Goal: Transaction & Acquisition: Book appointment/travel/reservation

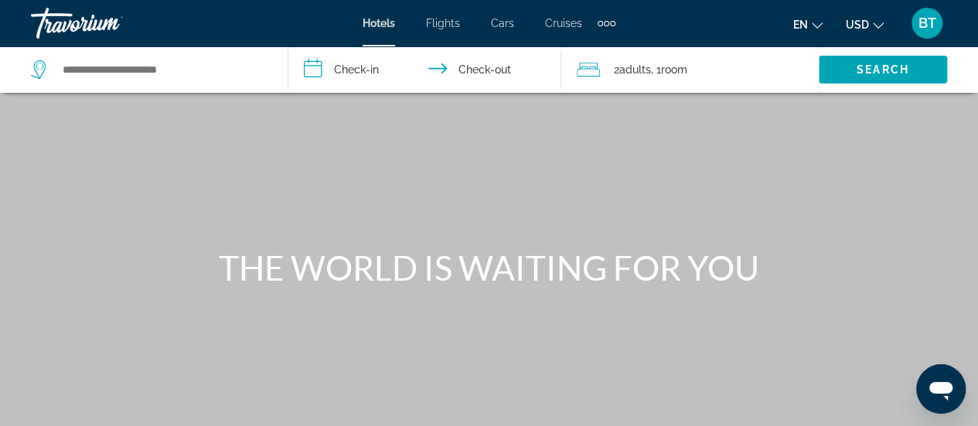
click at [35, 66] on icon "Search widget" at bounding box center [40, 69] width 19 height 19
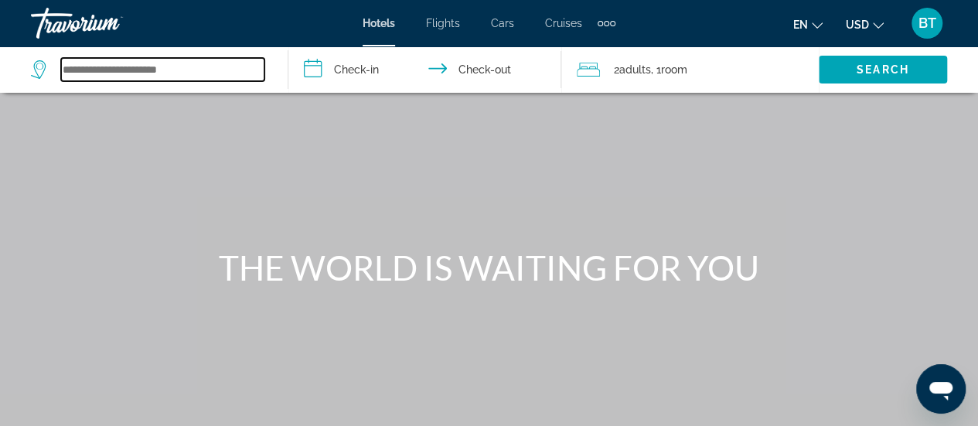
click at [170, 68] on input "Search widget" at bounding box center [162, 69] width 203 height 23
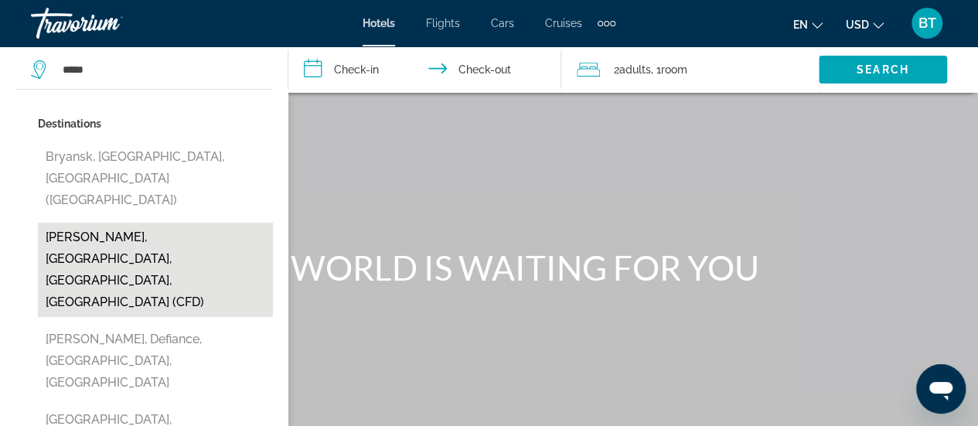
click at [225, 223] on button "[PERSON_NAME], [GEOGRAPHIC_DATA], [GEOGRAPHIC_DATA], [GEOGRAPHIC_DATA] (CFD)" at bounding box center [155, 270] width 235 height 94
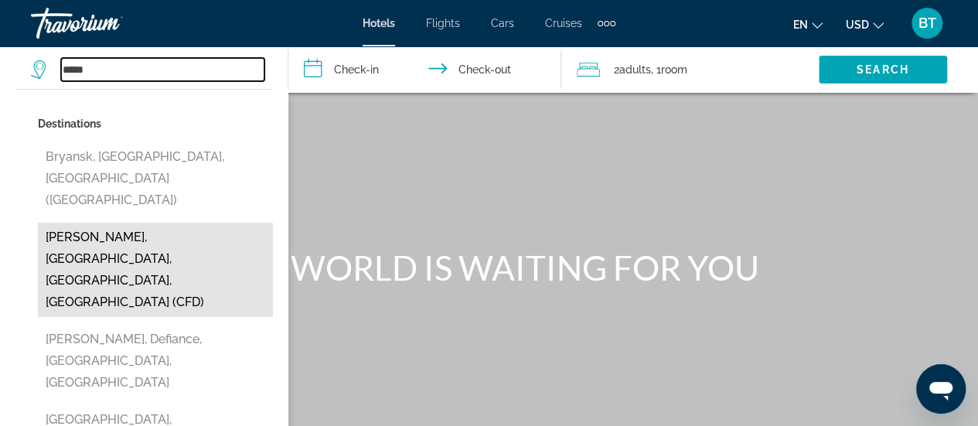
type input "**********"
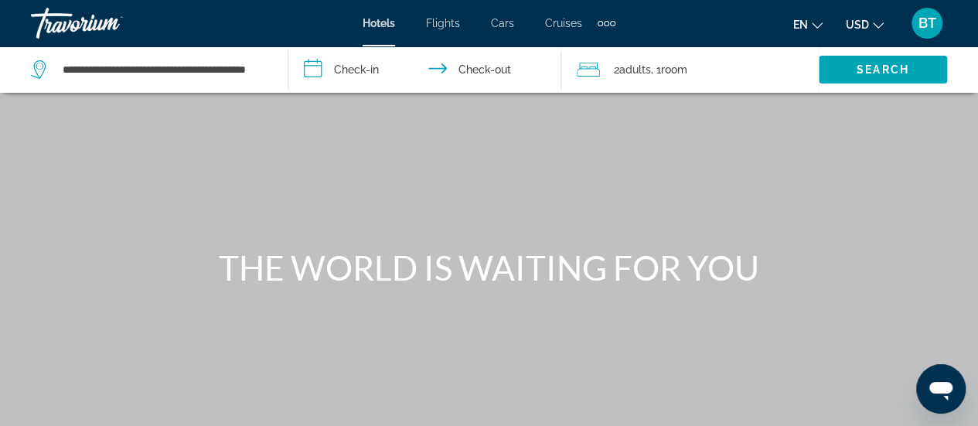
click at [346, 66] on input "**********" at bounding box center [427, 71] width 279 height 51
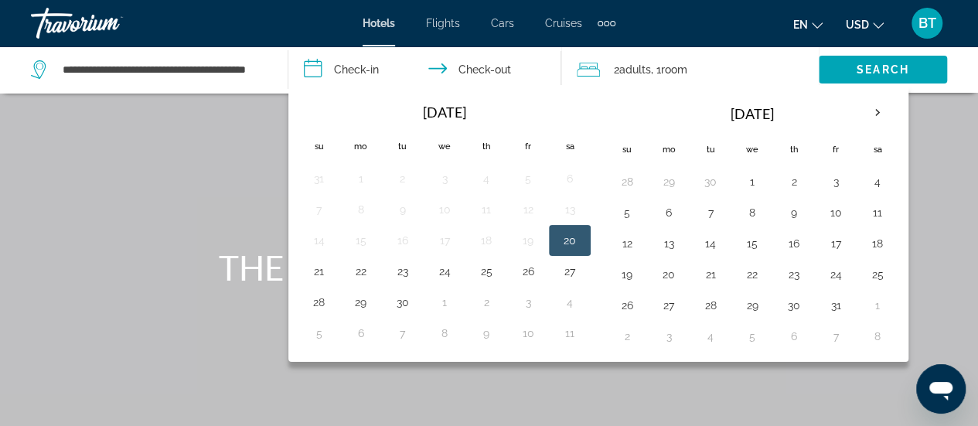
click at [580, 242] on td "20" at bounding box center [570, 240] width 42 height 31
click at [569, 239] on button "20" at bounding box center [569, 241] width 25 height 22
click at [318, 264] on button "21" at bounding box center [319, 272] width 25 height 22
type input "**********"
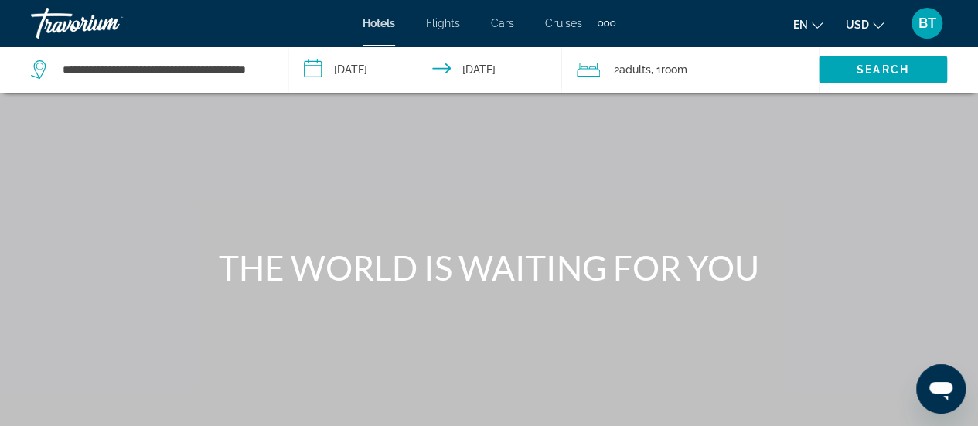
click at [636, 67] on span "Adults" at bounding box center [635, 69] width 32 height 12
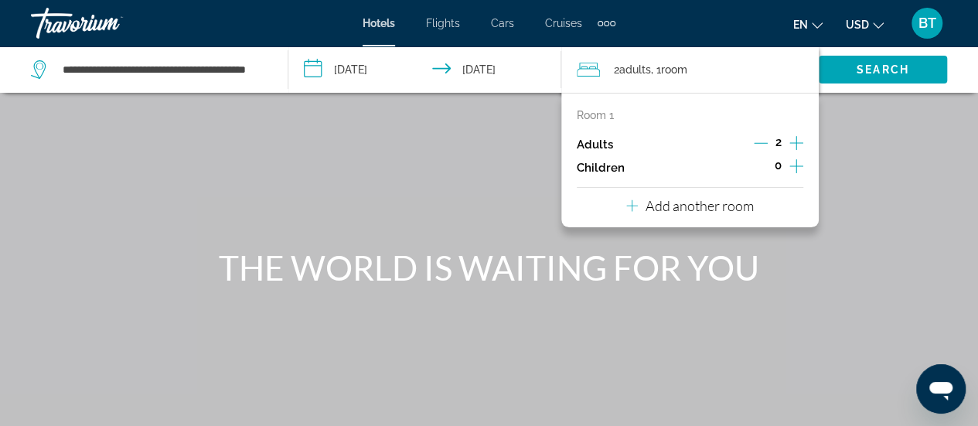
click at [757, 139] on icon "Decrement adults" at bounding box center [761, 143] width 14 height 14
click at [891, 208] on div "Main content" at bounding box center [489, 232] width 978 height 464
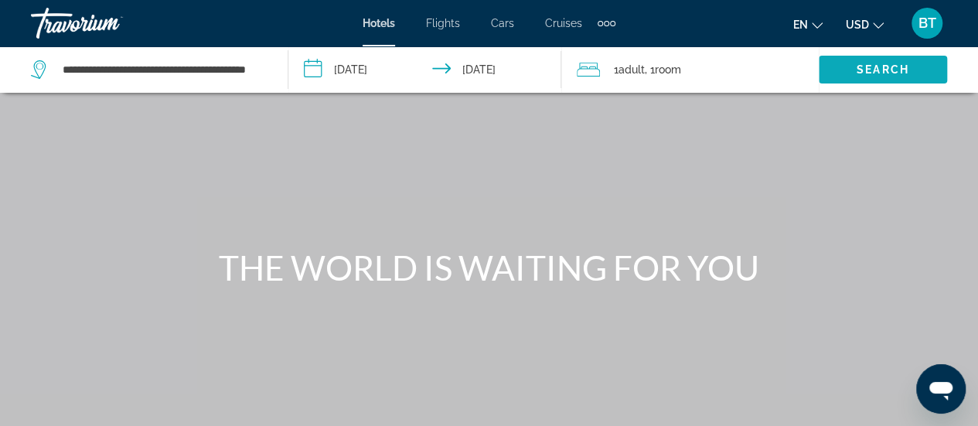
click at [888, 73] on span "Search" at bounding box center [883, 69] width 53 height 12
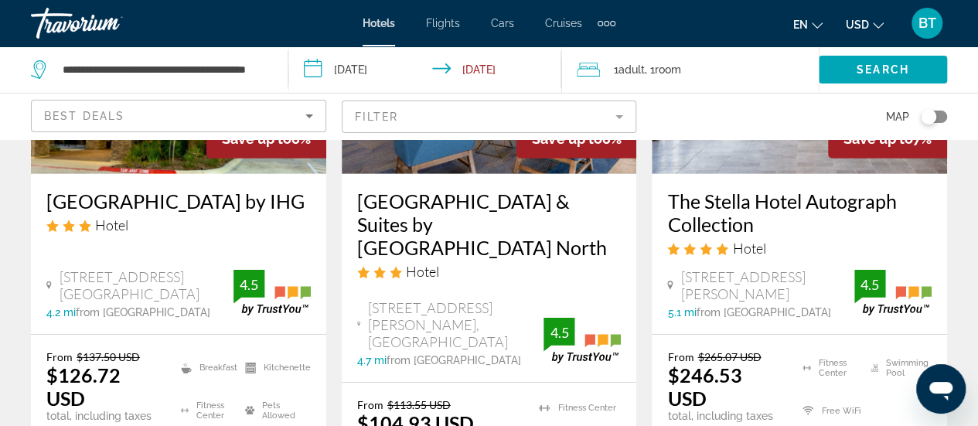
scroll to position [2338, 0]
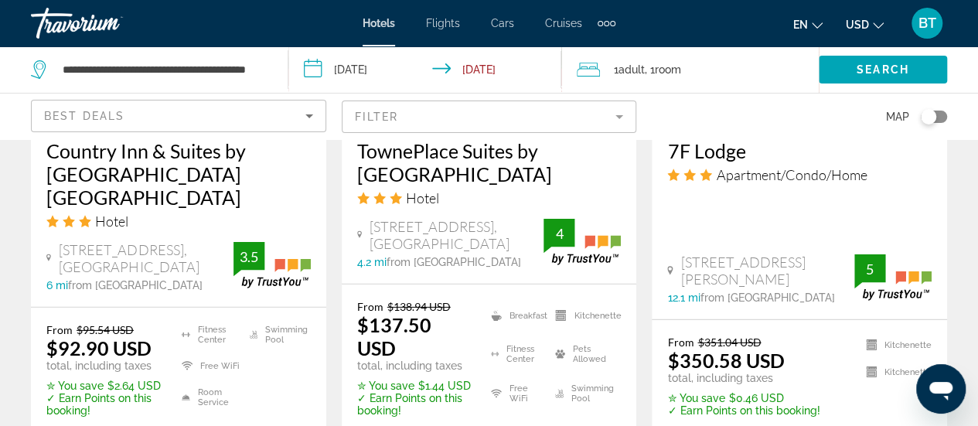
scroll to position [2319, 0]
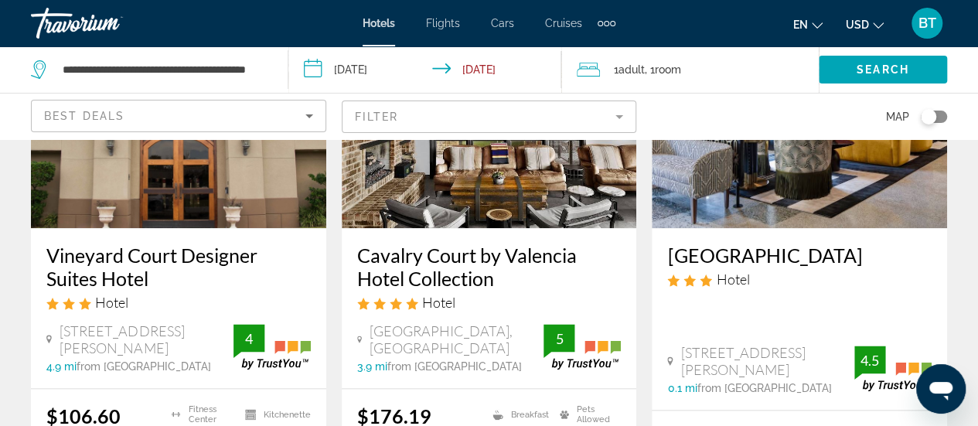
scroll to position [827, 0]
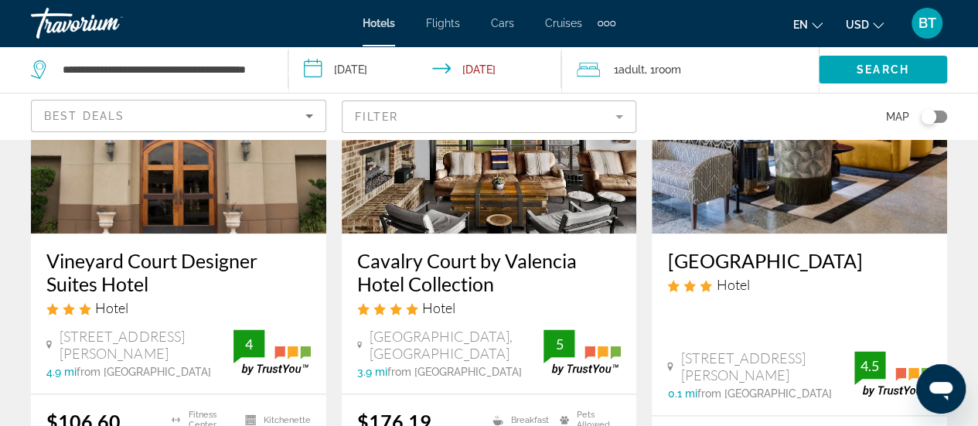
click at [374, 19] on span "Hotels" at bounding box center [379, 23] width 32 height 12
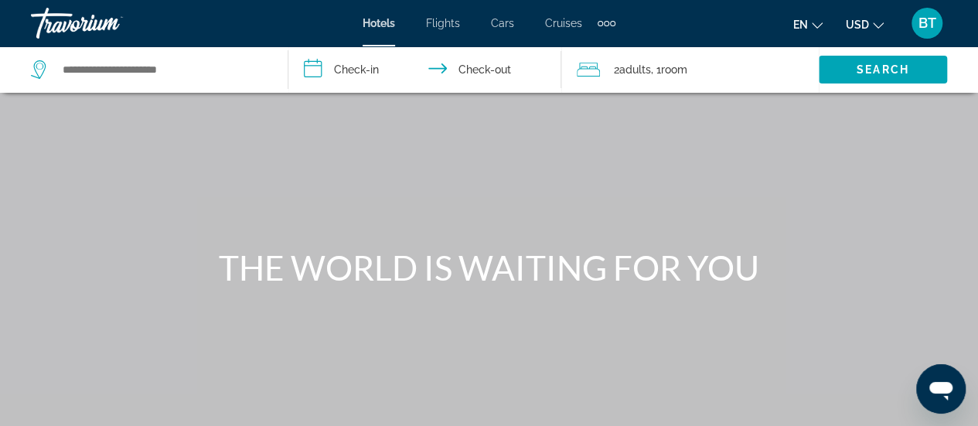
click at [42, 67] on icon "Search widget" at bounding box center [40, 69] width 19 height 19
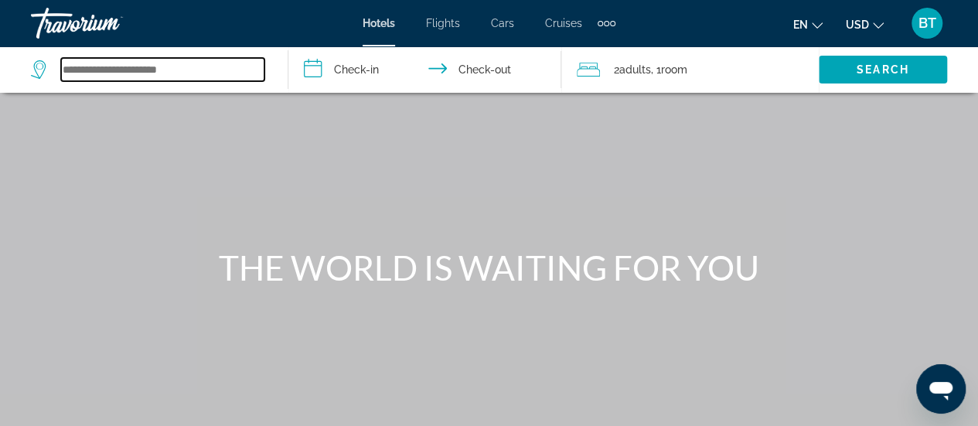
click at [102, 65] on input "Search widget" at bounding box center [162, 69] width 203 height 23
click at [140, 69] on input "Search widget" at bounding box center [162, 69] width 203 height 23
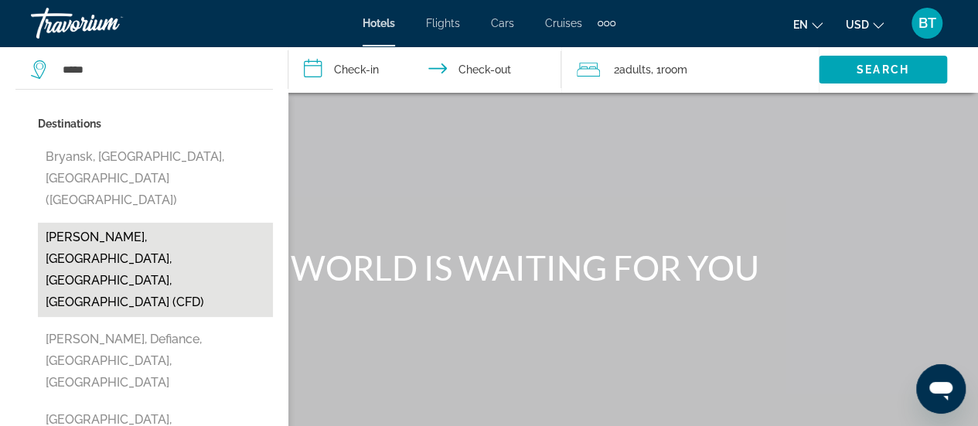
click at [176, 223] on button "[PERSON_NAME], [GEOGRAPHIC_DATA], [GEOGRAPHIC_DATA], [GEOGRAPHIC_DATA] (CFD)" at bounding box center [155, 270] width 235 height 94
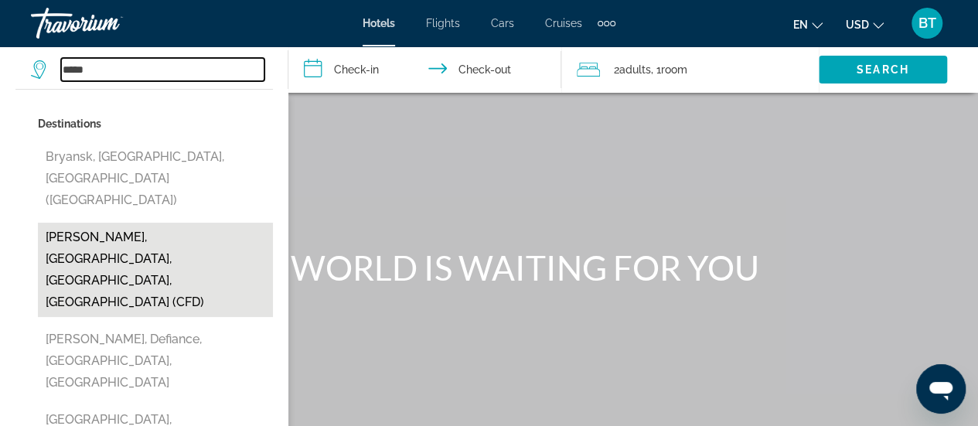
type input "**********"
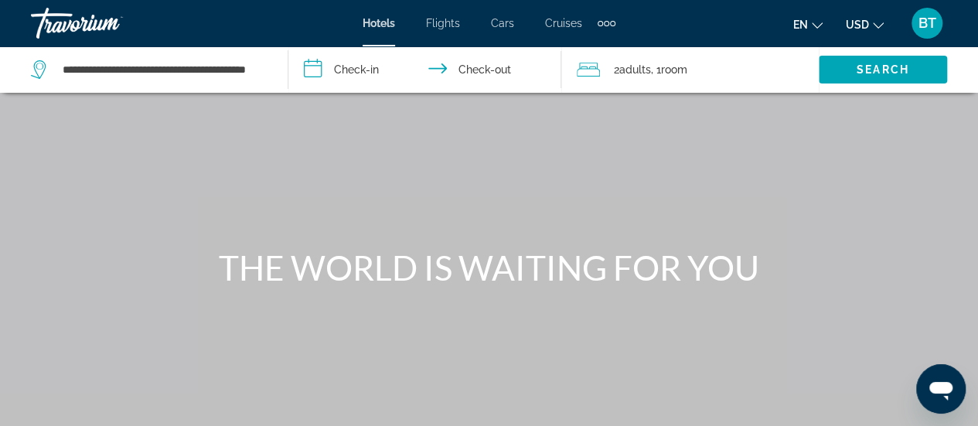
click at [378, 70] on input "**********" at bounding box center [427, 71] width 279 height 51
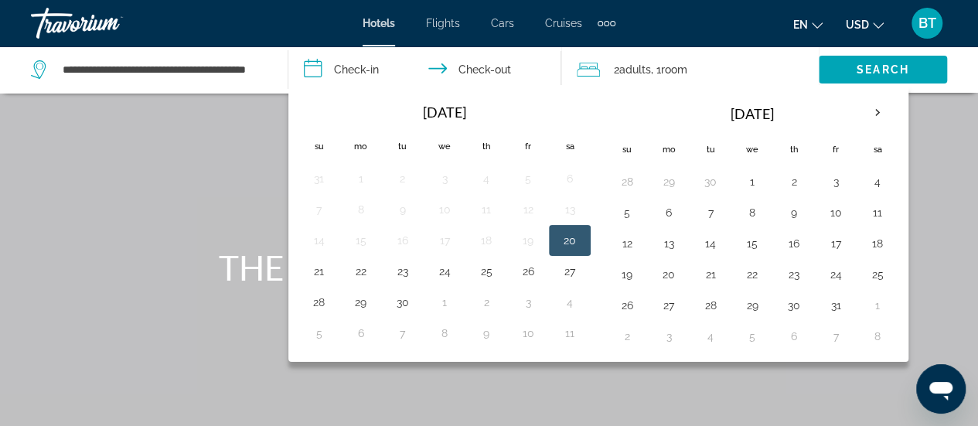
click at [572, 238] on button "20" at bounding box center [569, 241] width 25 height 22
click at [315, 267] on button "21" at bounding box center [319, 272] width 25 height 22
type input "**********"
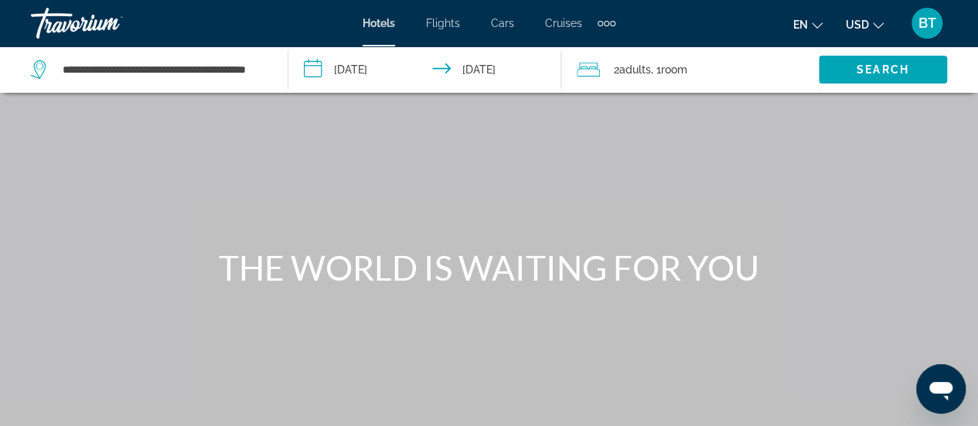
click at [663, 63] on span ", 1 Room rooms" at bounding box center [669, 70] width 36 height 22
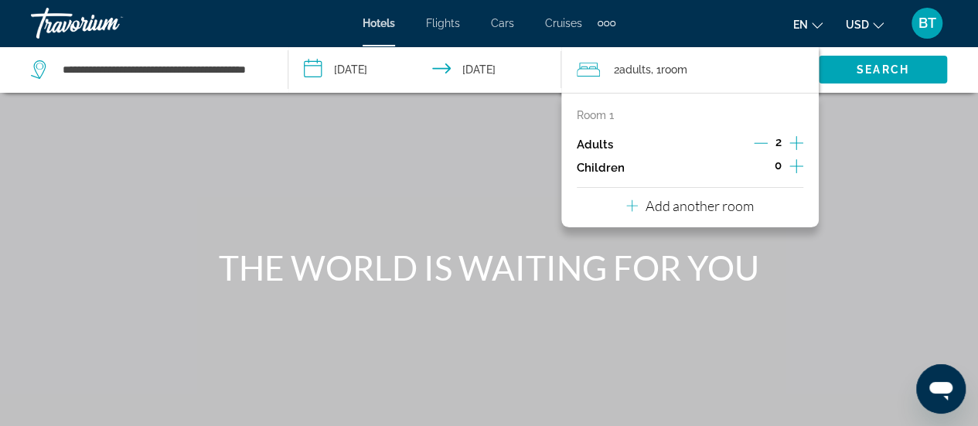
click at [766, 140] on icon "Decrement adults" at bounding box center [761, 143] width 14 height 14
click at [914, 162] on div "Main content" at bounding box center [489, 232] width 978 height 464
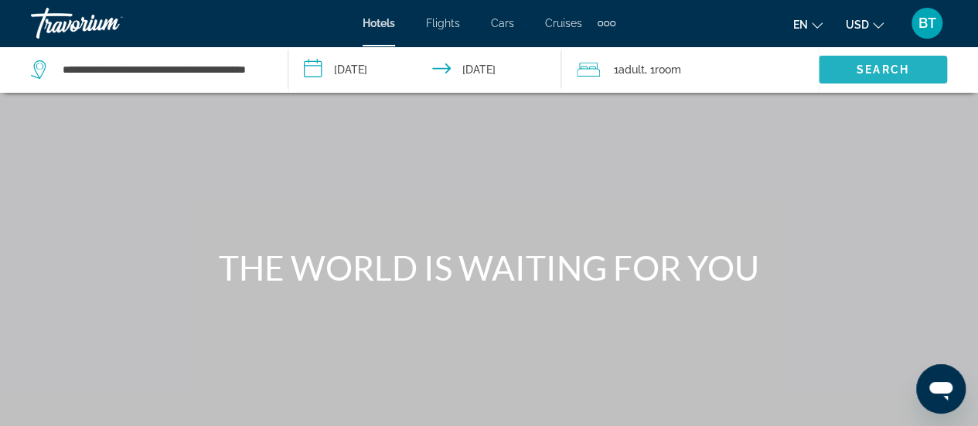
click at [881, 66] on span "Search" at bounding box center [883, 69] width 53 height 12
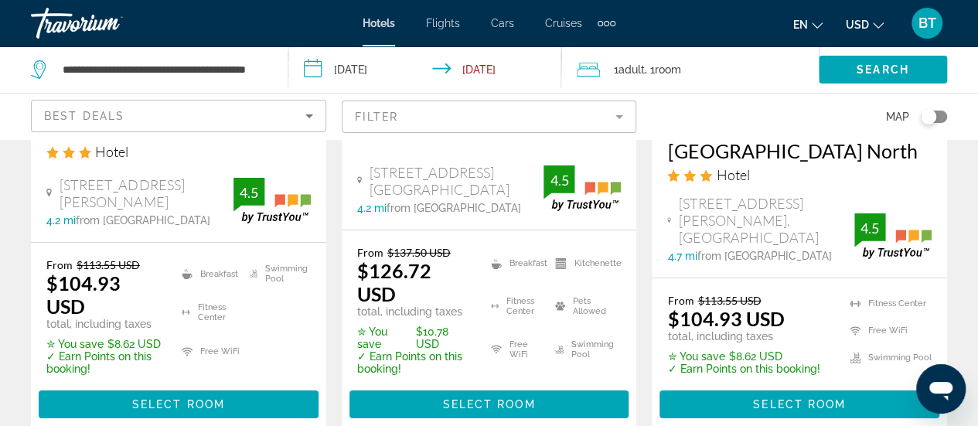
scroll to position [2363, 0]
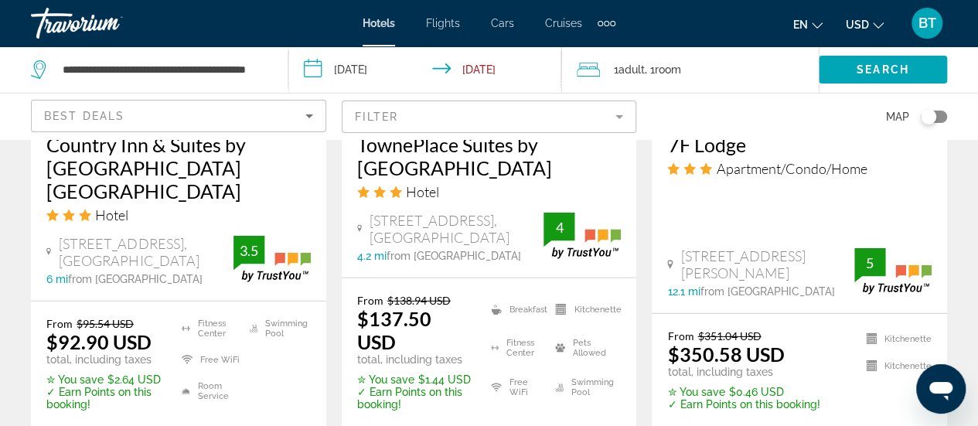
scroll to position [2403, 0]
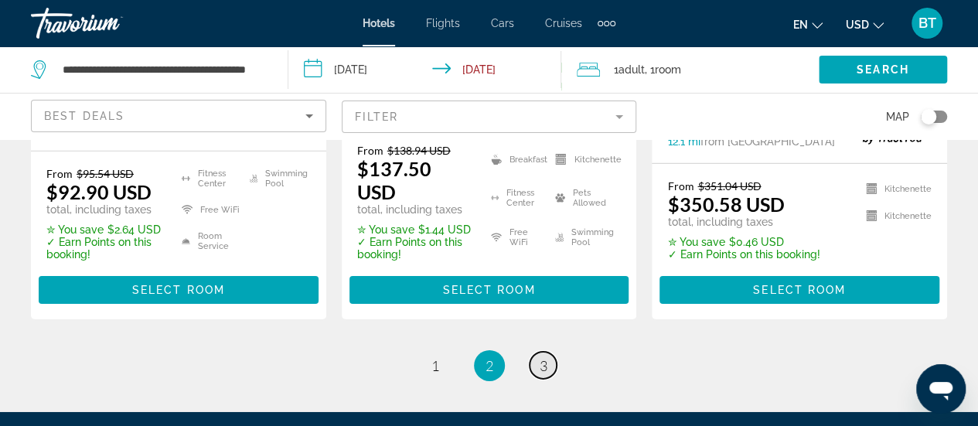
click at [547, 352] on link "page 3" at bounding box center [543, 365] width 27 height 27
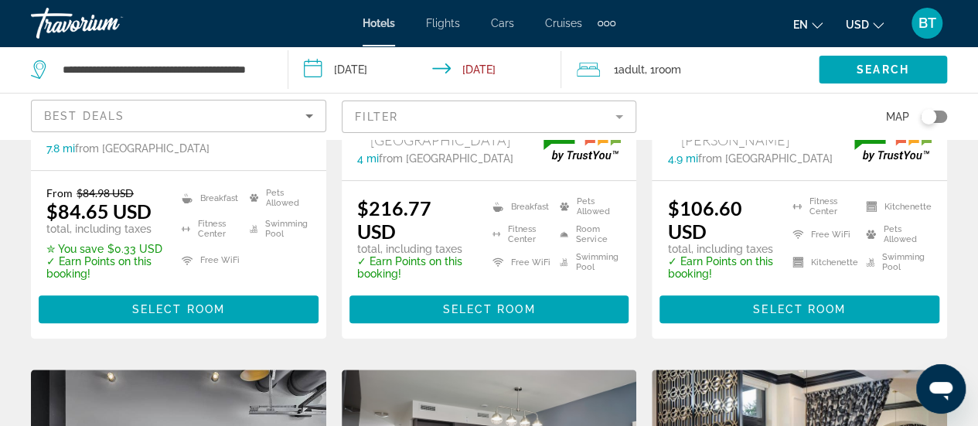
scroll to position [438, 0]
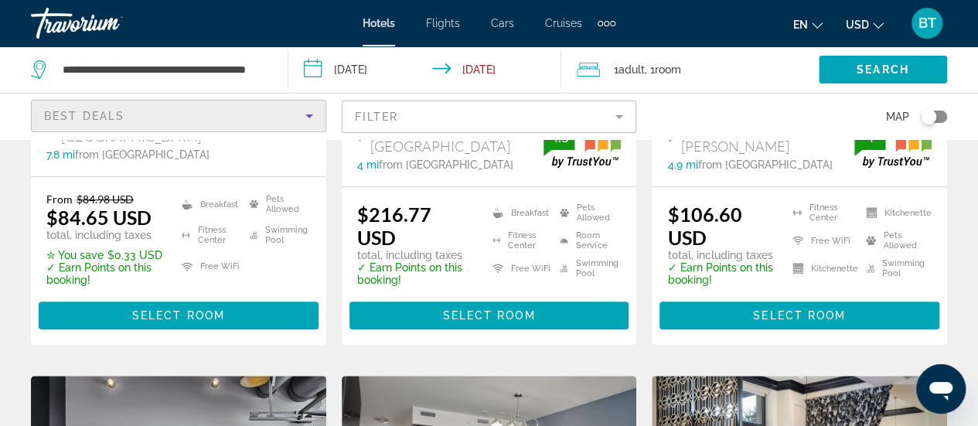
click at [314, 114] on icon "Sort by" at bounding box center [309, 116] width 19 height 19
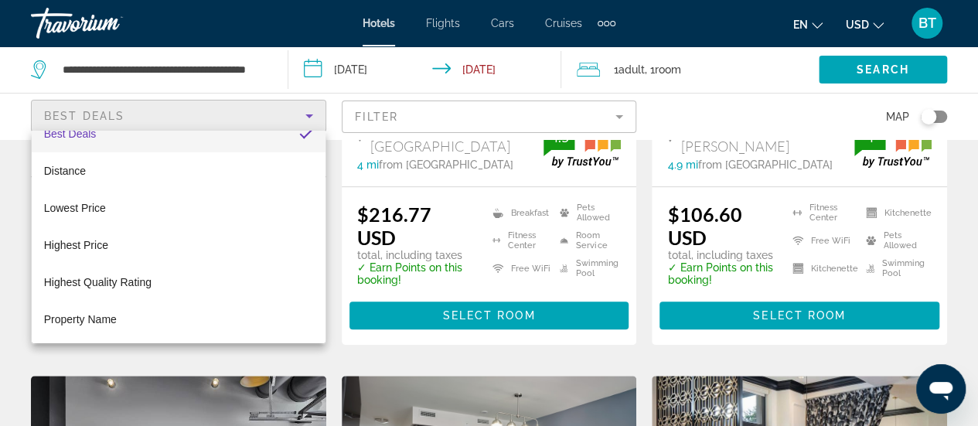
scroll to position [31, 0]
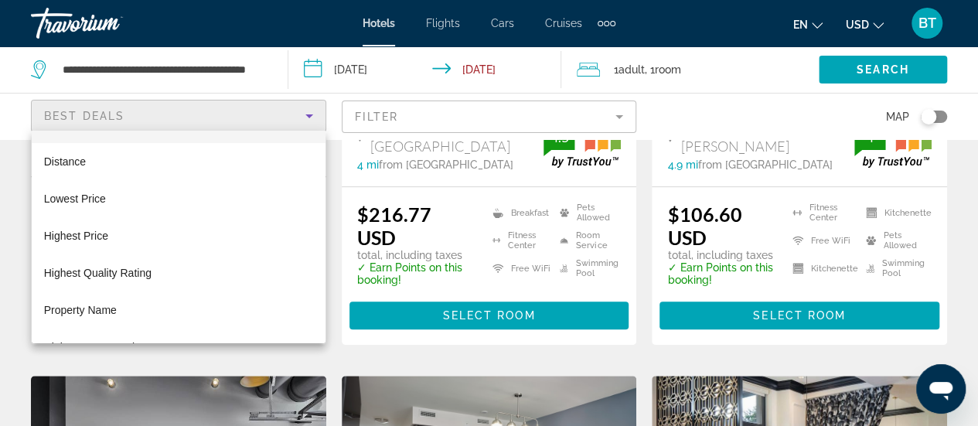
click at [345, 78] on div at bounding box center [489, 213] width 978 height 426
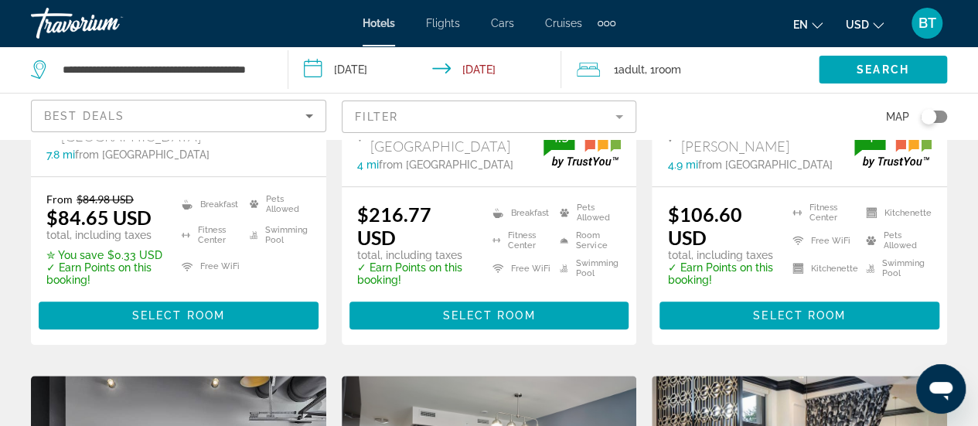
click at [626, 114] on mat-form-field "Filter" at bounding box center [489, 117] width 295 height 32
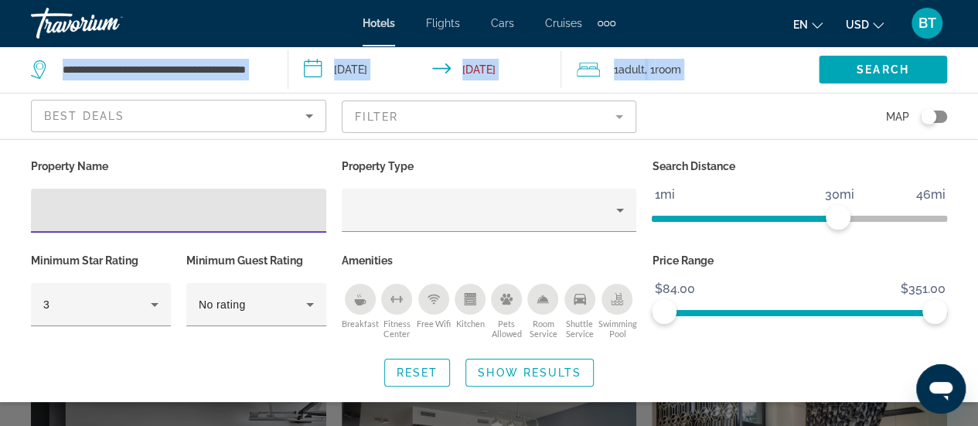
click at [13, 92] on div "**********" at bounding box center [489, 69] width 978 height 46
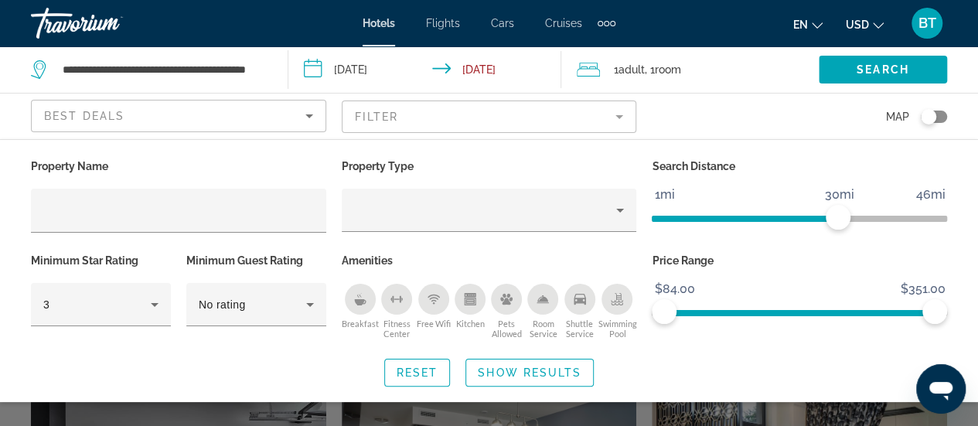
click at [13, 92] on app-destination-search "**********" at bounding box center [144, 69] width 288 height 46
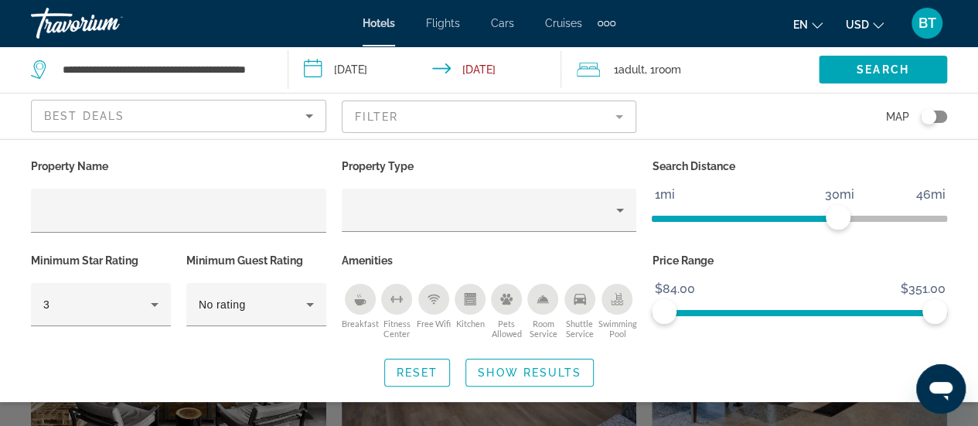
scroll to position [582, 0]
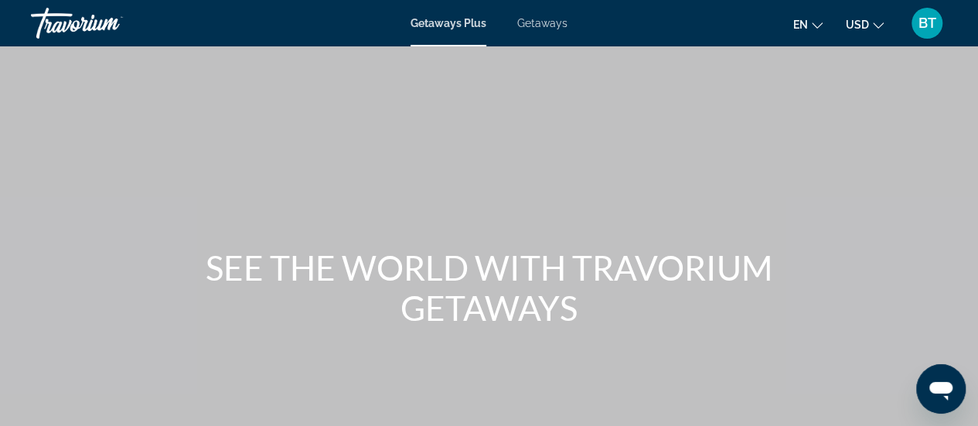
click at [544, 10] on div "Getaways Plus Getaways en English Español Français Italiano Português русский U…" at bounding box center [489, 23] width 978 height 40
click at [544, 14] on div "Getaways Plus Getaways en English Español Français Italiano Português русский U…" at bounding box center [489, 23] width 978 height 40
click at [851, 239] on div "Main content" at bounding box center [489, 232] width 978 height 464
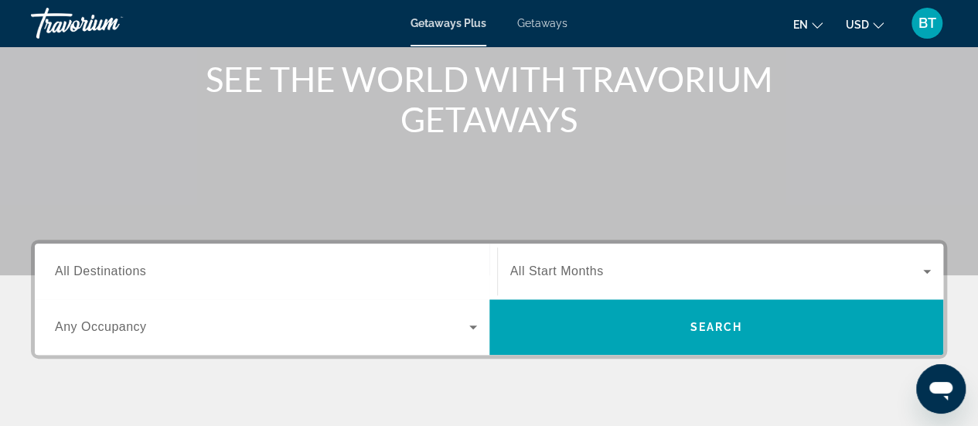
scroll to position [210, 0]
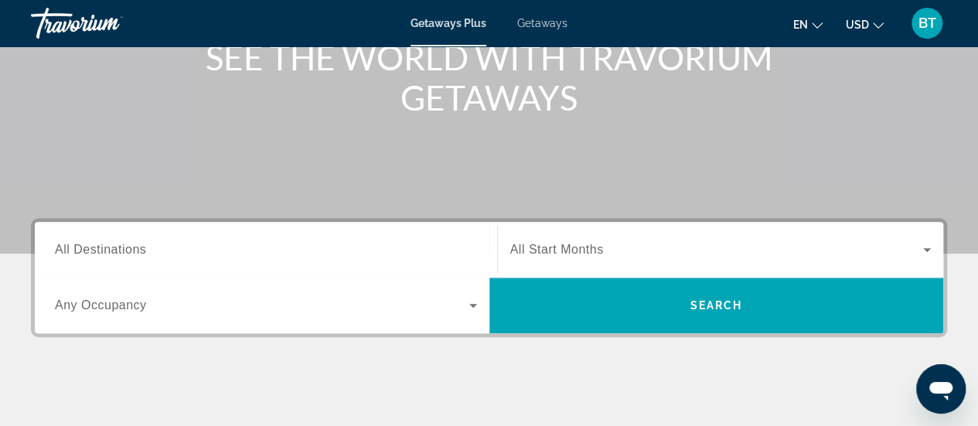
click at [141, 248] on span "All Destinations" at bounding box center [100, 249] width 91 height 13
click at [141, 248] on input "Destination All Destinations" at bounding box center [266, 250] width 422 height 19
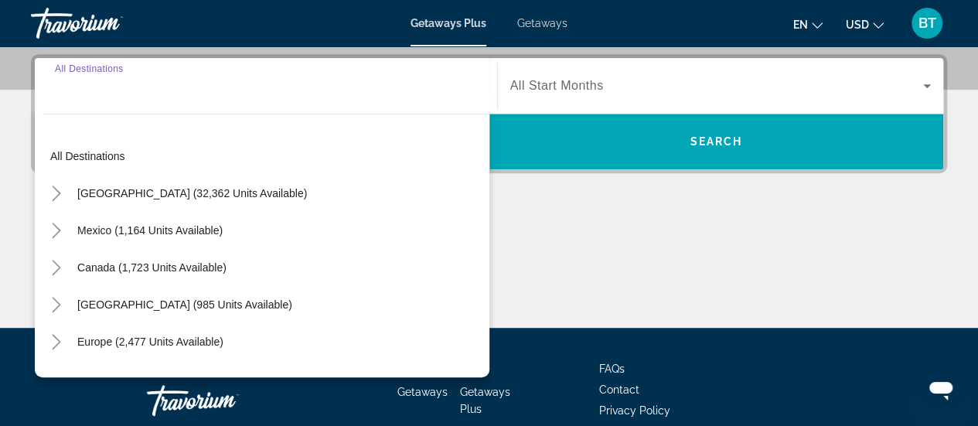
scroll to position [377, 0]
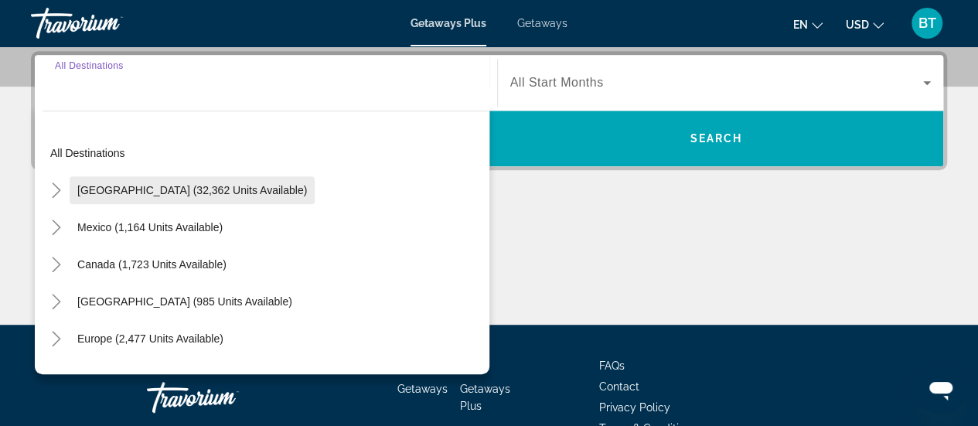
click at [163, 191] on span "[GEOGRAPHIC_DATA] (32,362 units available)" at bounding box center [192, 190] width 230 height 12
type input "**********"
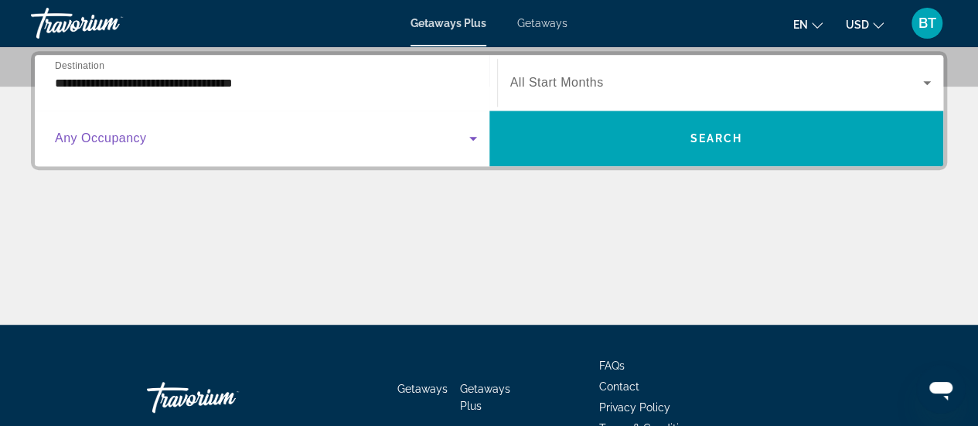
click at [476, 135] on icon "Search widget" at bounding box center [473, 138] width 19 height 19
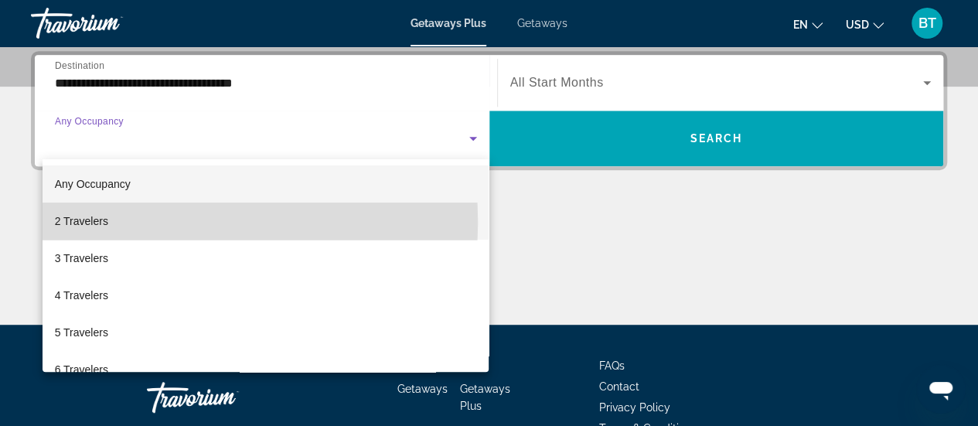
click at [87, 222] on span "2 Travelers" at bounding box center [81, 221] width 53 height 19
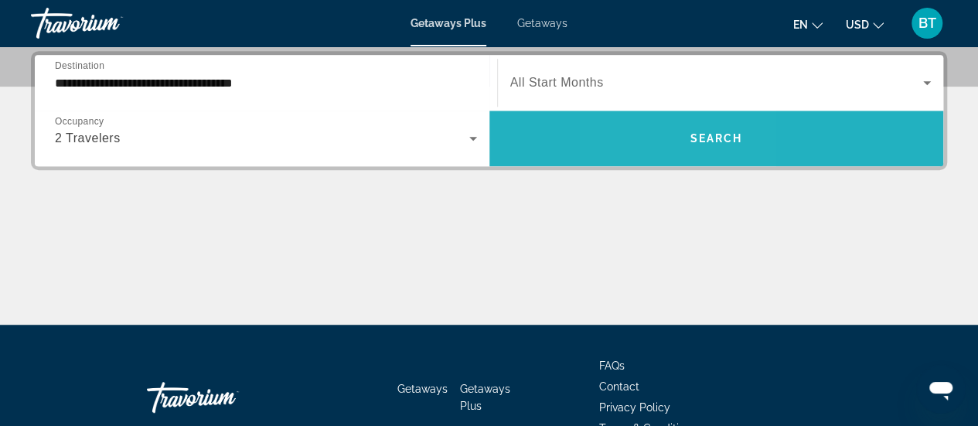
click at [664, 145] on span "Search widget" at bounding box center [716, 138] width 455 height 37
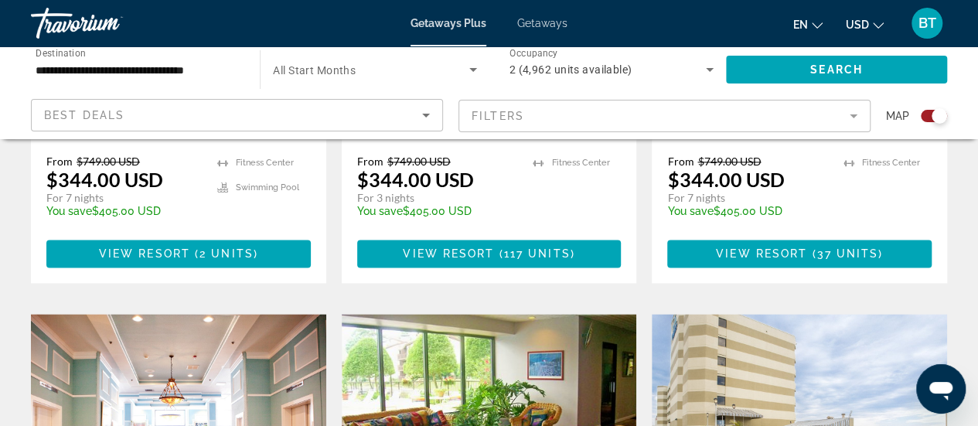
scroll to position [922, 0]
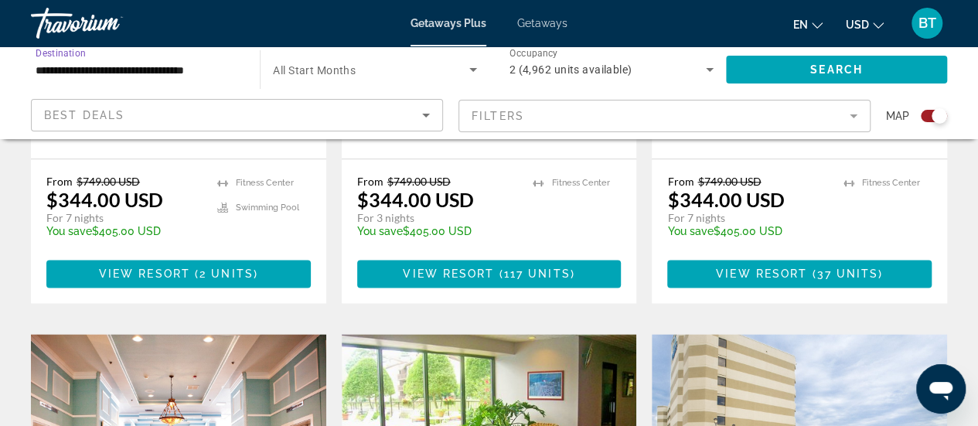
click at [153, 71] on input "**********" at bounding box center [138, 70] width 204 height 19
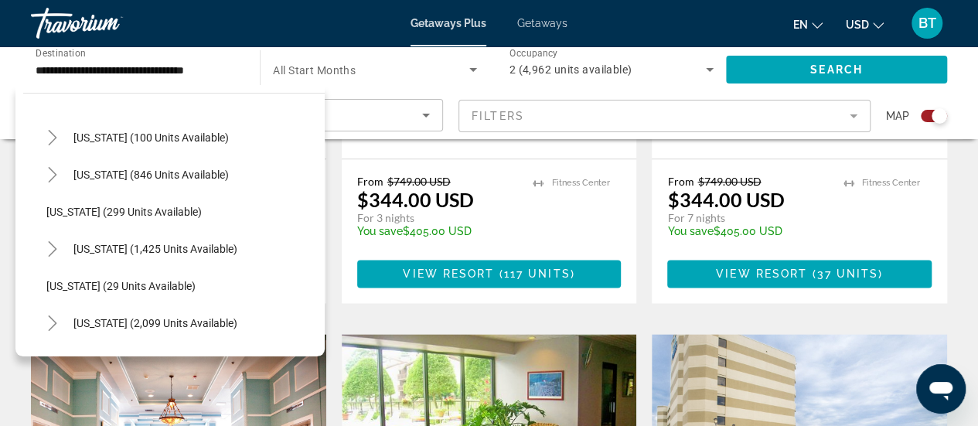
scroll to position [1144, 0]
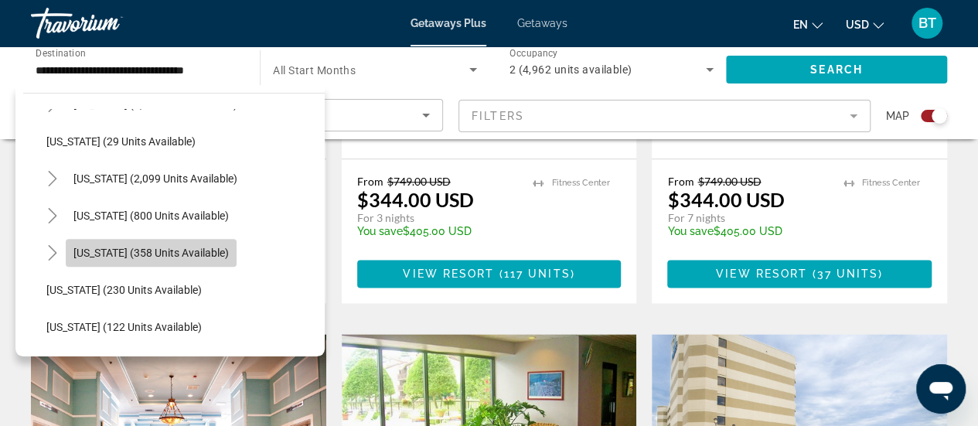
click at [155, 254] on span "Texas (358 units available)" at bounding box center [150, 253] width 155 height 12
type input "**********"
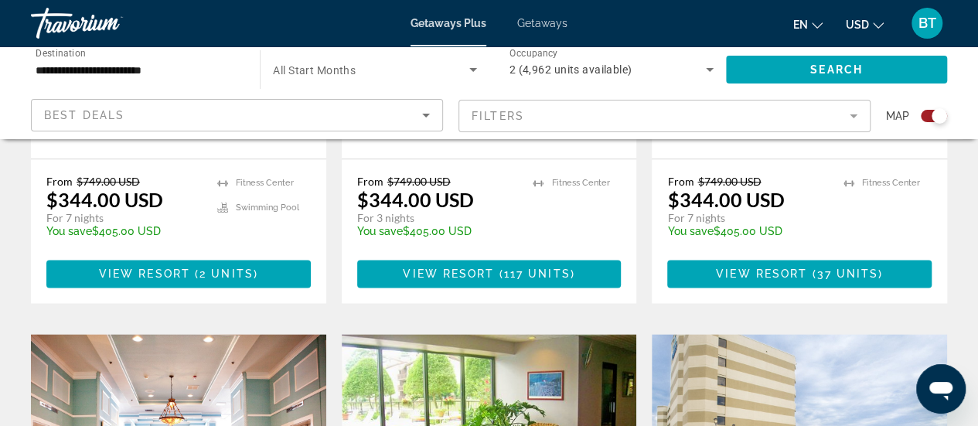
click at [332, 70] on span "All Start Months" at bounding box center [314, 70] width 83 height 12
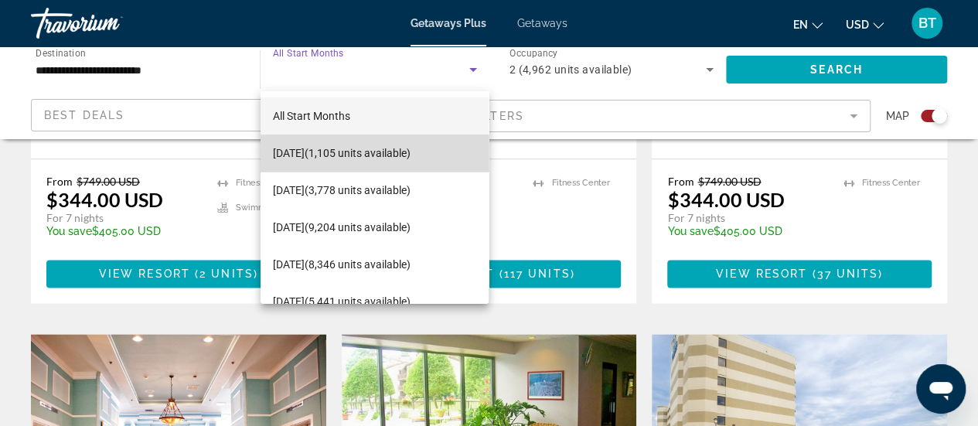
click at [411, 152] on span "September 2025 (1,105 units available)" at bounding box center [342, 153] width 138 height 19
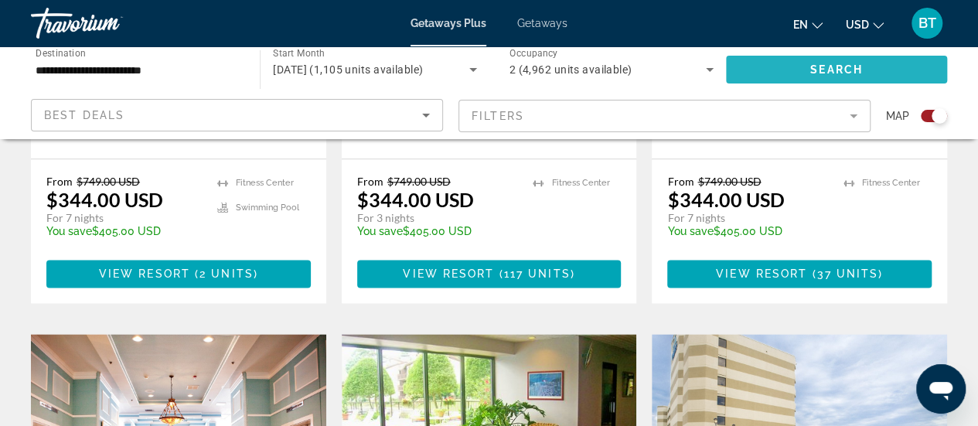
click at [806, 70] on span "Search widget" at bounding box center [836, 69] width 221 height 37
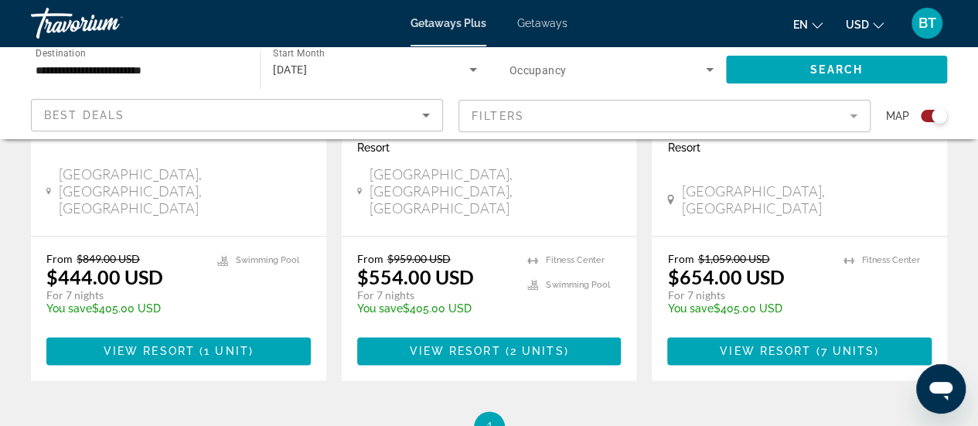
scroll to position [871, 0]
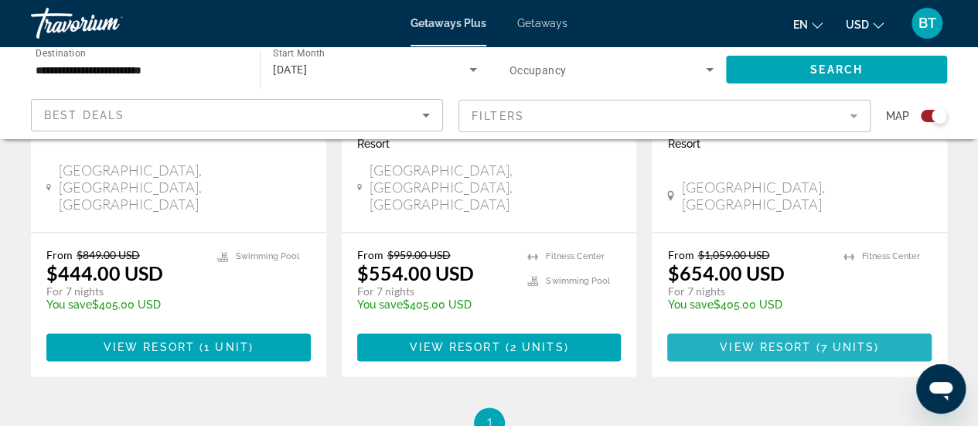
click at [818, 329] on span "Main content" at bounding box center [799, 347] width 264 height 37
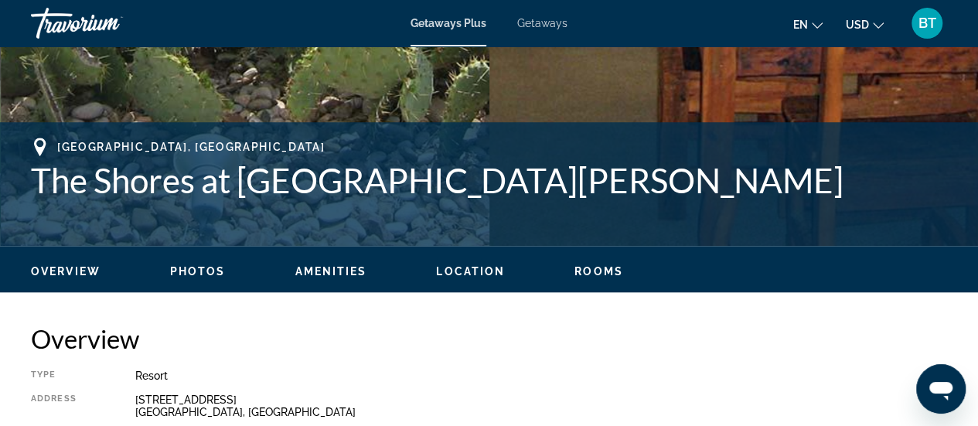
scroll to position [484, 0]
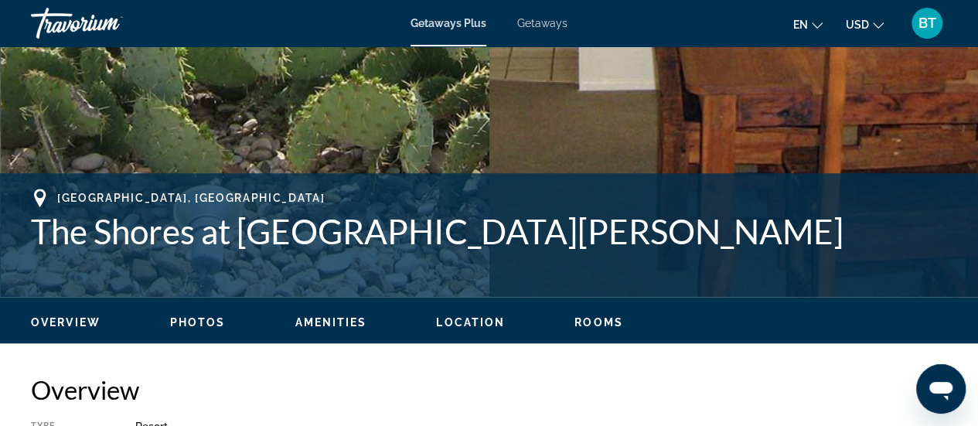
click at [448, 18] on span "Getaways Plus" at bounding box center [449, 23] width 76 height 12
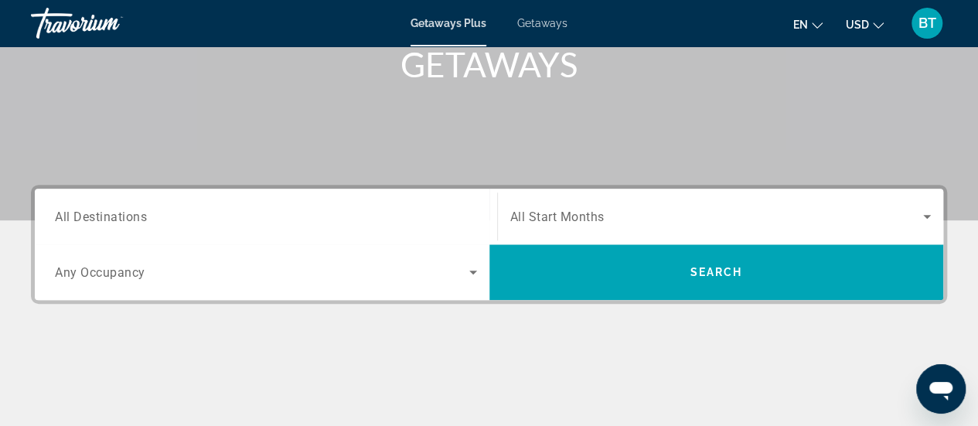
scroll to position [253, 0]
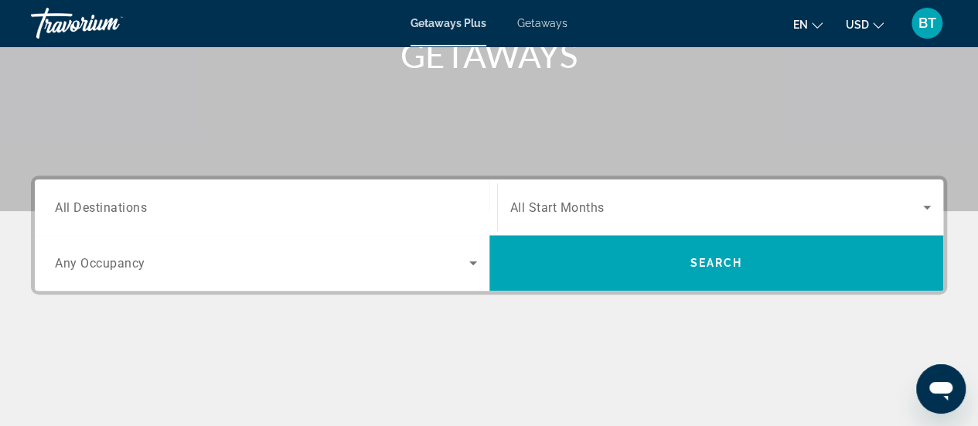
click at [109, 203] on span "All Destinations" at bounding box center [101, 206] width 92 height 15
click at [109, 203] on input "Destination All Destinations" at bounding box center [266, 208] width 422 height 19
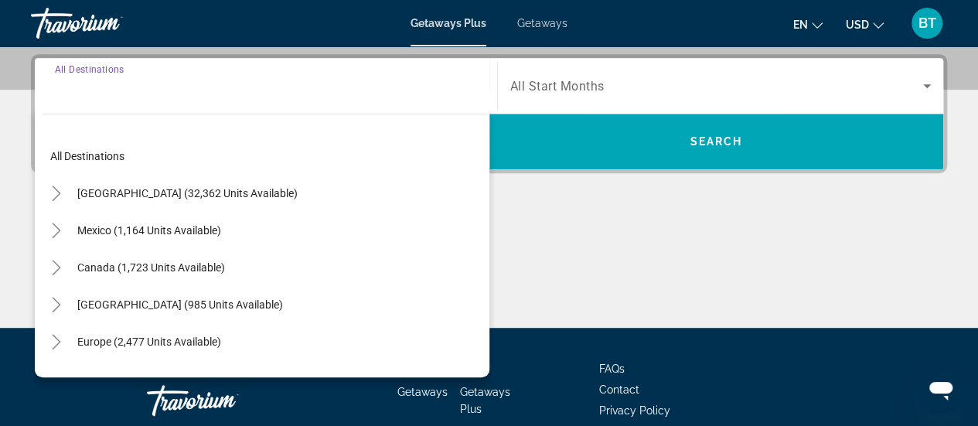
scroll to position [377, 0]
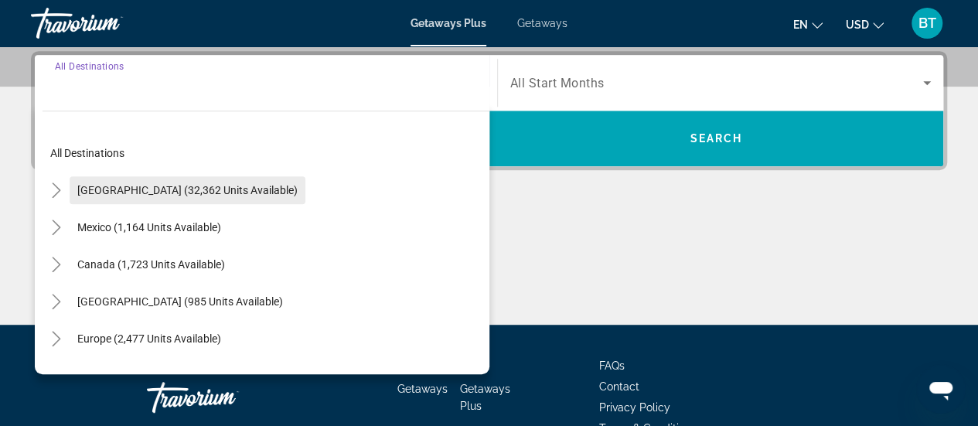
click at [128, 190] on span "United States (32,362 units available)" at bounding box center [187, 190] width 220 height 12
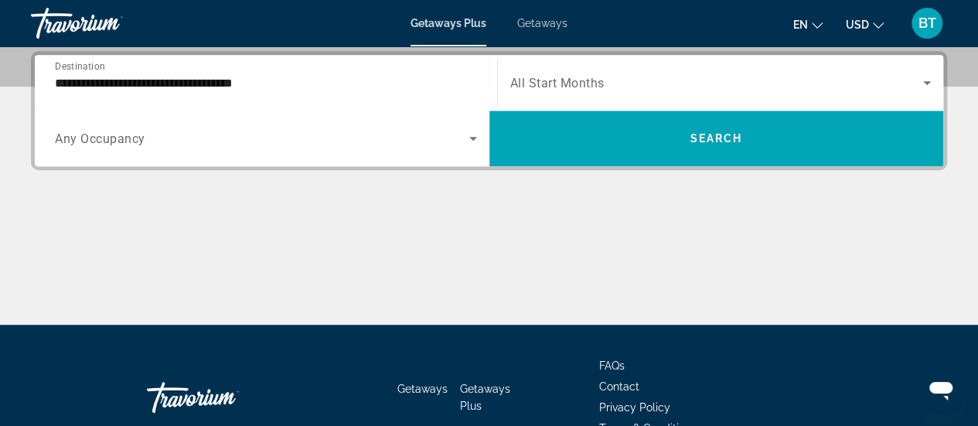
click at [90, 138] on span "Any Occupancy" at bounding box center [100, 138] width 90 height 15
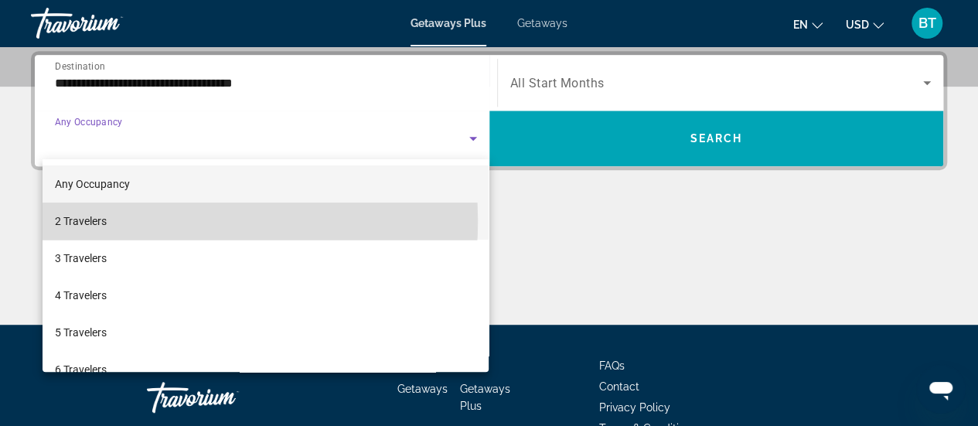
click at [113, 220] on mat-option "2 Travelers" at bounding box center [266, 221] width 447 height 37
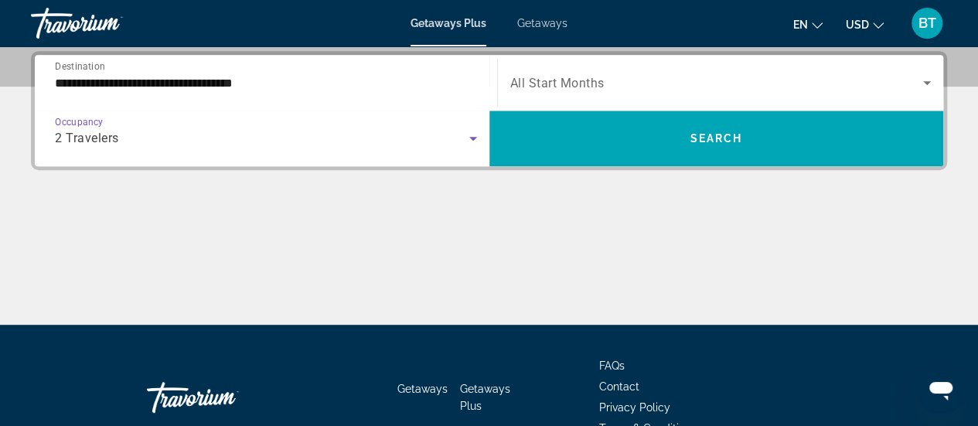
click at [126, 76] on input "**********" at bounding box center [266, 83] width 422 height 19
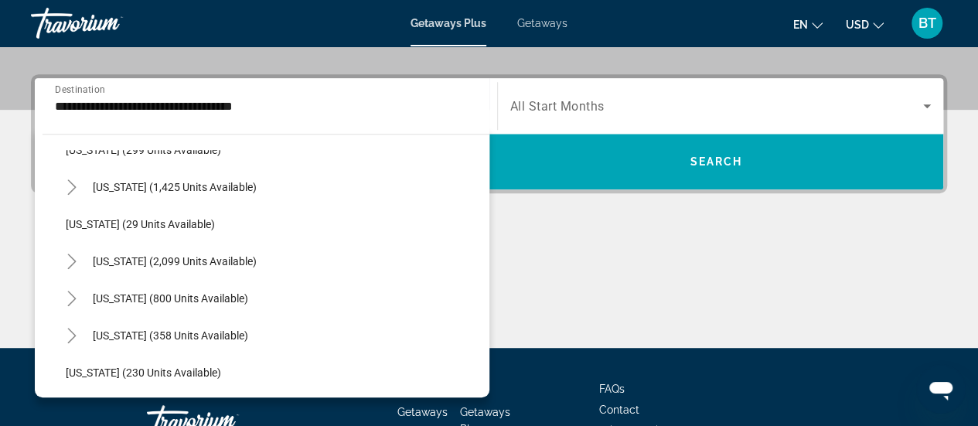
scroll to position [1164, 0]
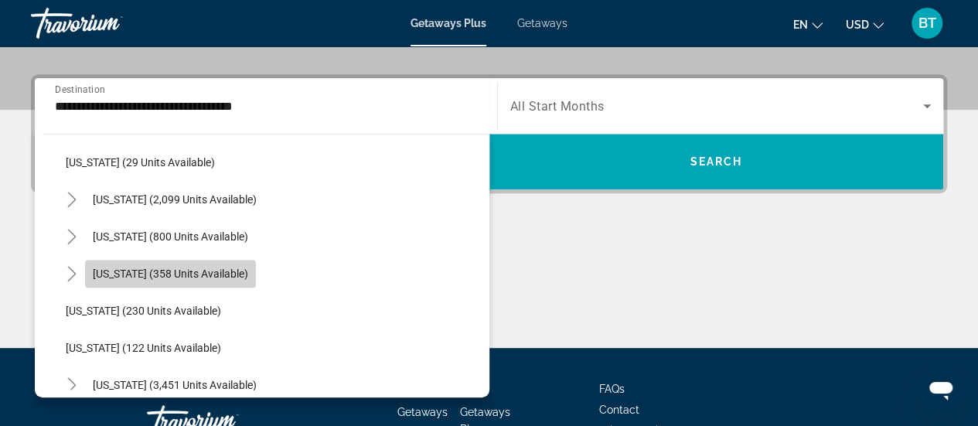
click at [204, 278] on span "Texas (358 units available)" at bounding box center [170, 274] width 155 height 12
type input "**********"
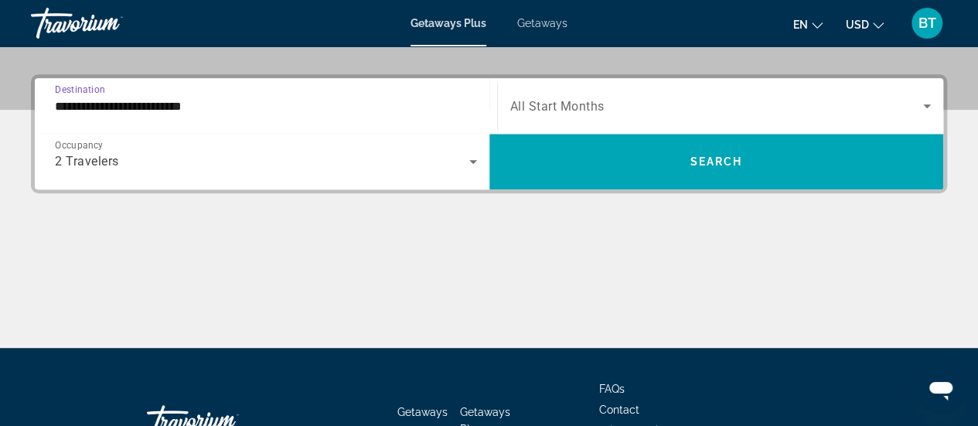
scroll to position [377, 0]
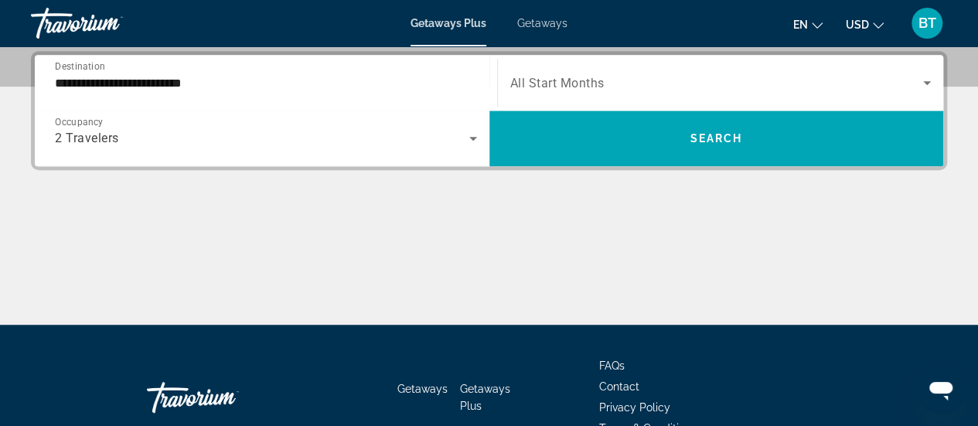
click at [595, 92] on div "Search widget" at bounding box center [720, 82] width 421 height 43
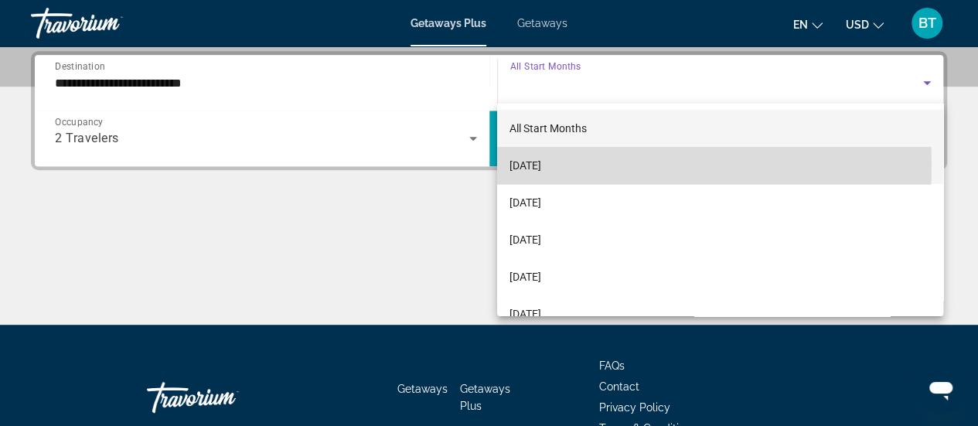
click at [590, 165] on mat-option "September 2025" at bounding box center [720, 165] width 446 height 37
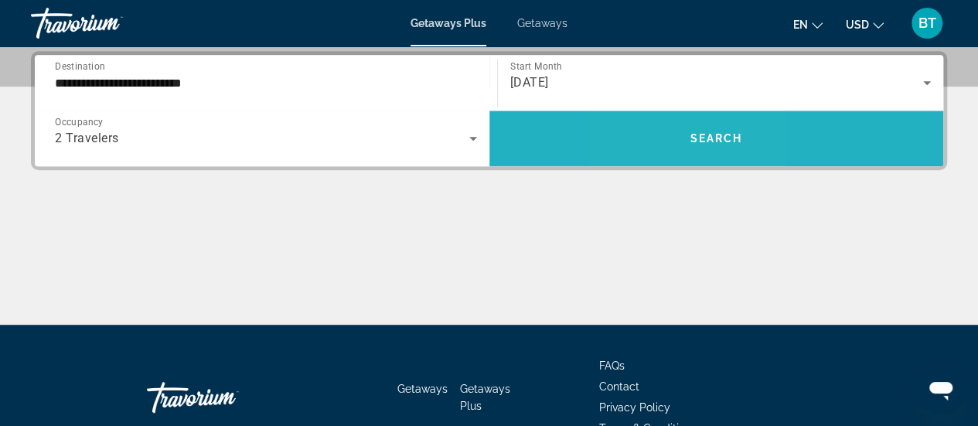
click at [670, 129] on span "Search widget" at bounding box center [716, 138] width 455 height 37
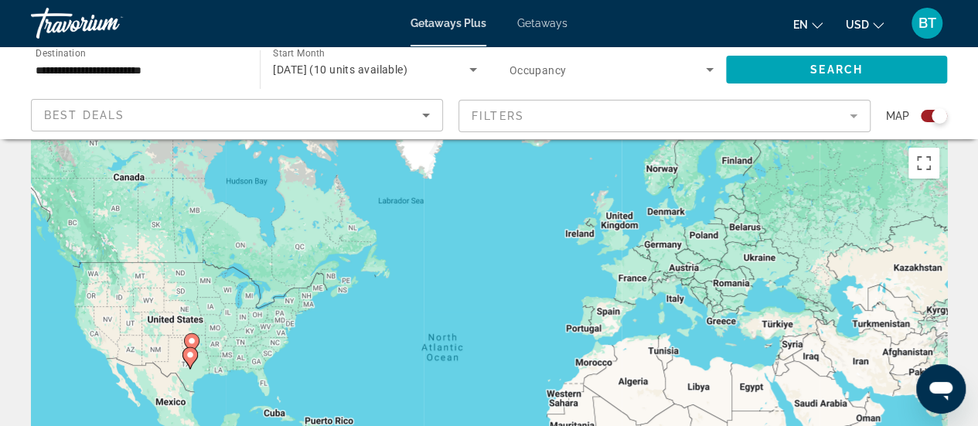
scroll to position [5, 0]
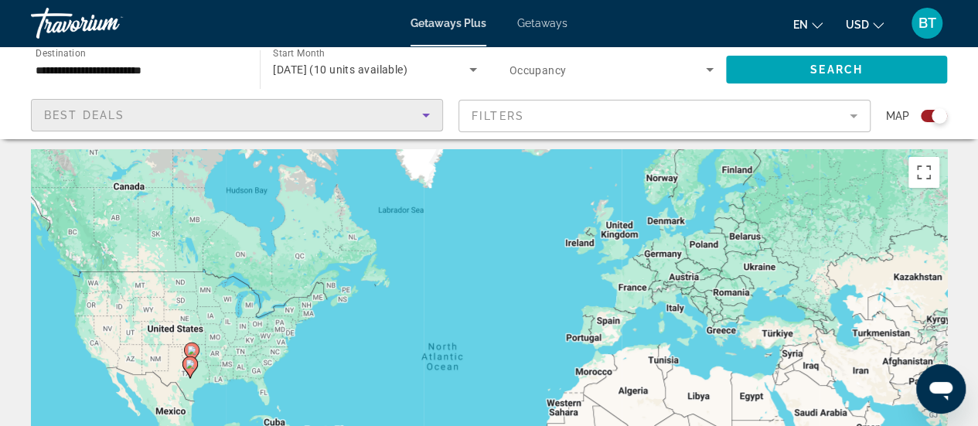
click at [425, 114] on icon "Sort by" at bounding box center [426, 116] width 8 height 4
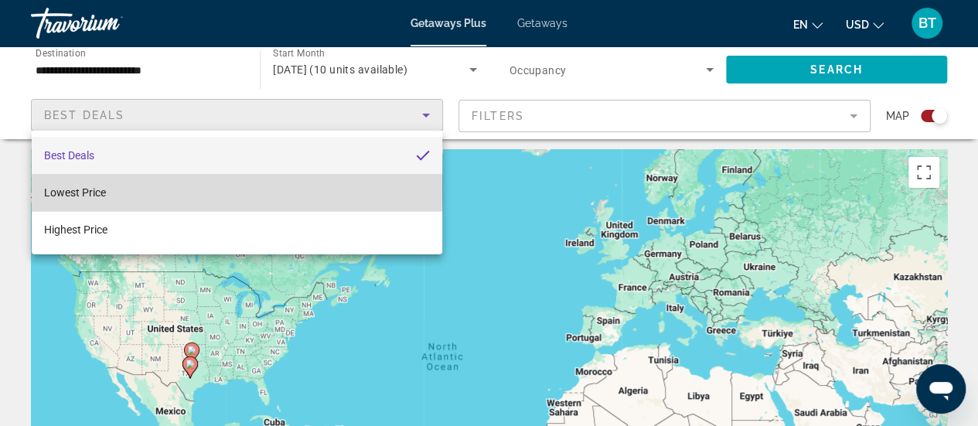
click at [129, 188] on mat-option "Lowest Price" at bounding box center [237, 192] width 411 height 37
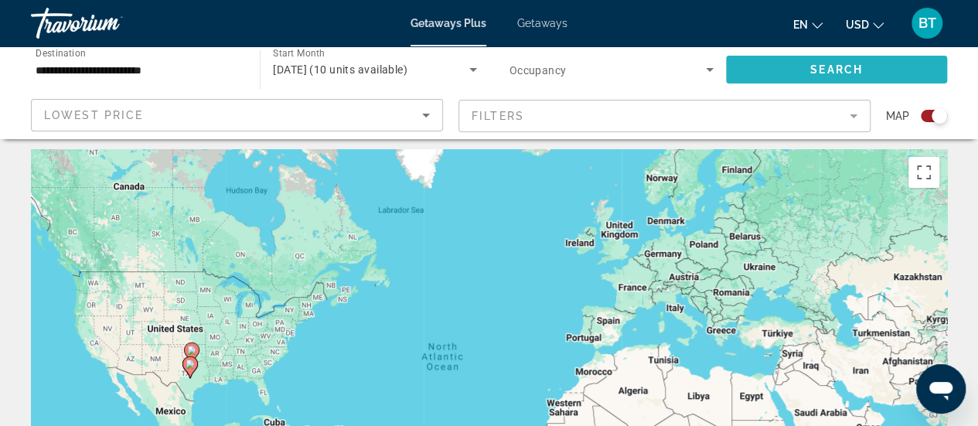
click at [773, 73] on span "Search widget" at bounding box center [836, 69] width 221 height 37
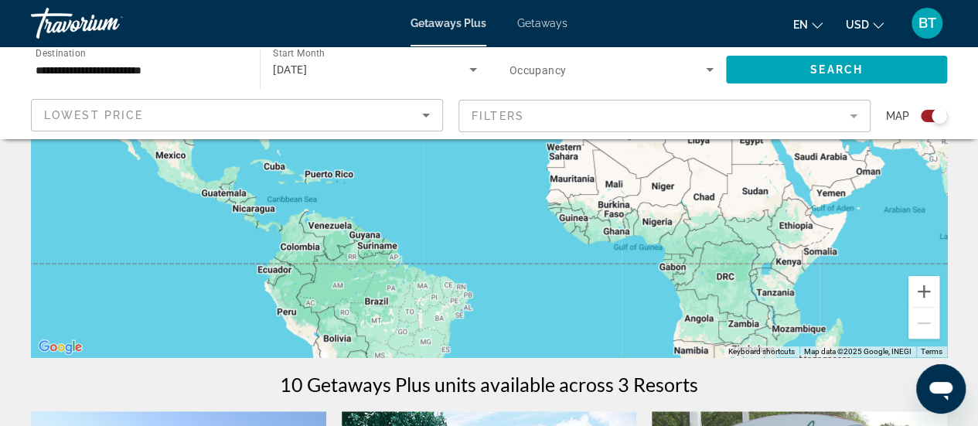
scroll to position [244, 0]
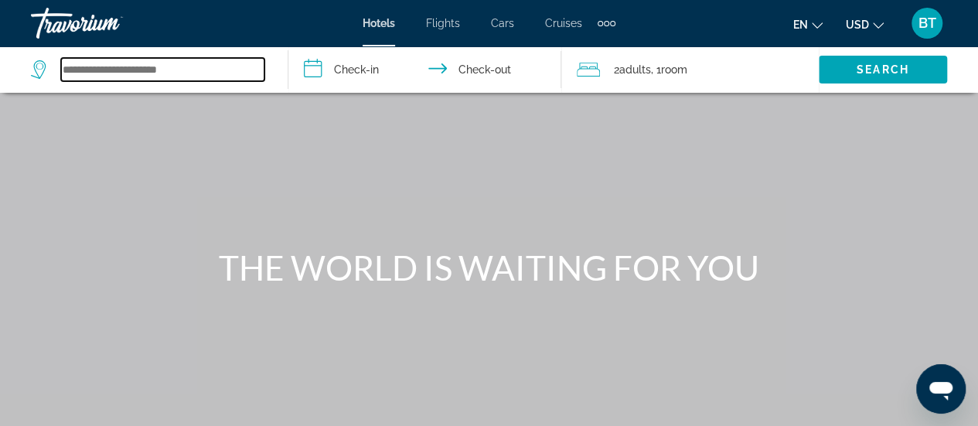
click at [168, 68] on input "Search widget" at bounding box center [162, 69] width 203 height 23
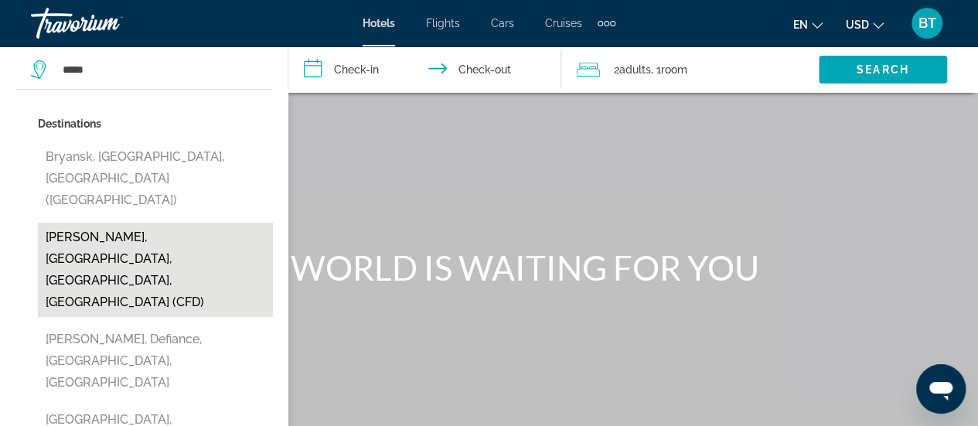
click at [175, 223] on button "Bryan, College Station, TX, United States (CFD)" at bounding box center [155, 270] width 235 height 94
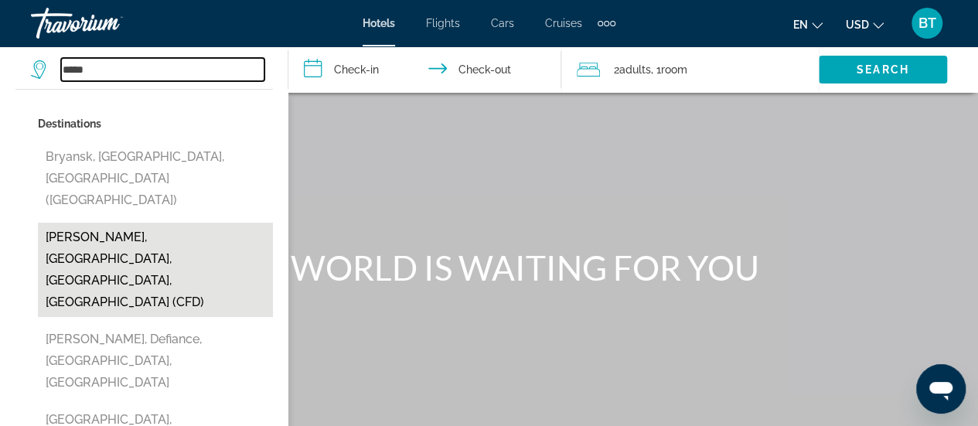
type input "**********"
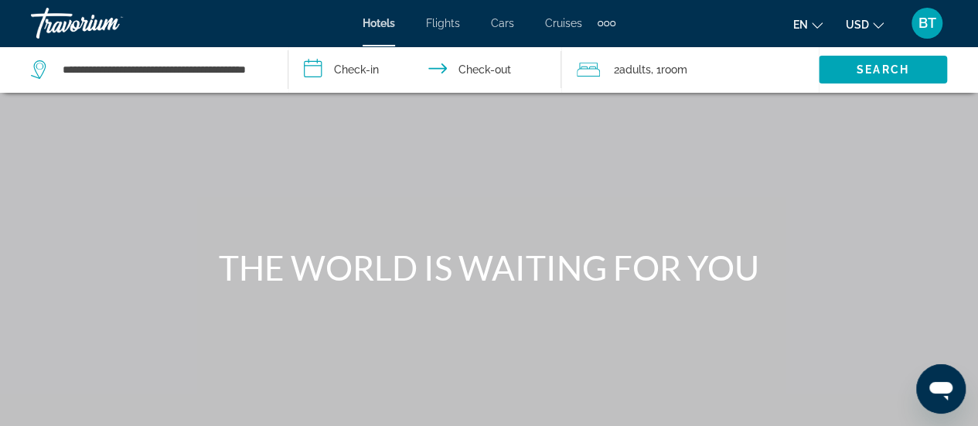
click at [366, 64] on input "**********" at bounding box center [427, 71] width 279 height 51
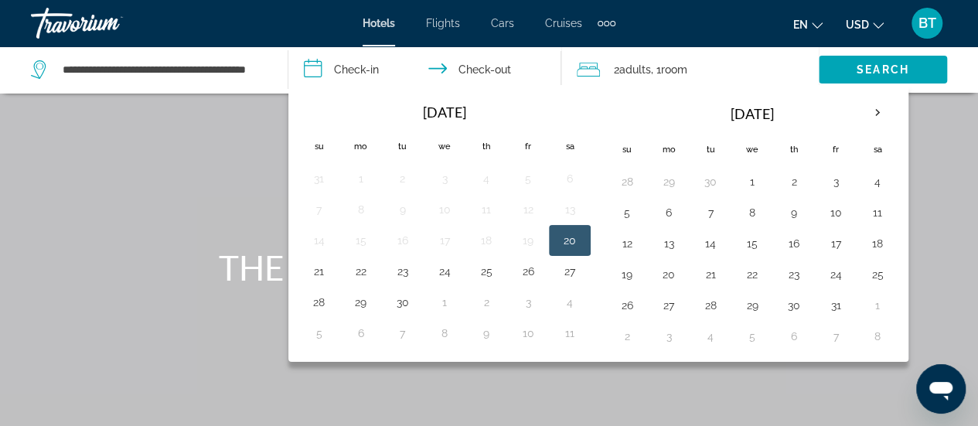
click at [571, 240] on button "20" at bounding box center [569, 241] width 25 height 22
click at [328, 261] on button "21" at bounding box center [319, 272] width 25 height 22
type input "**********"
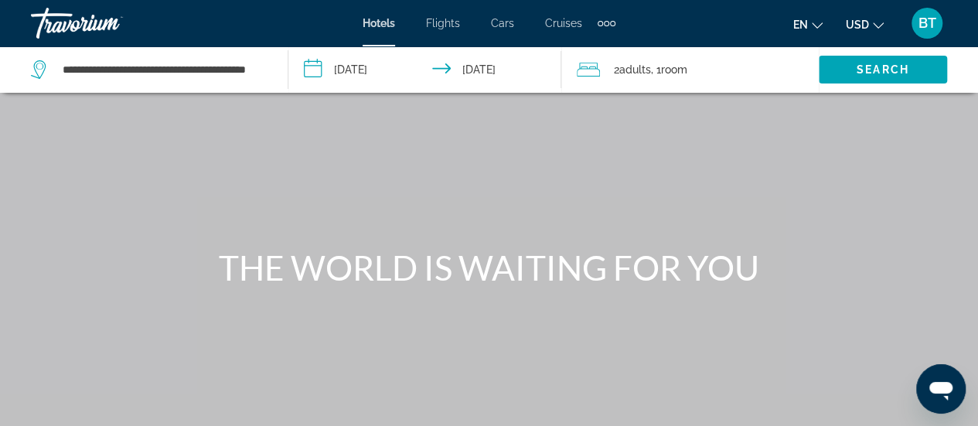
click at [687, 60] on span ", 1 Room rooms" at bounding box center [669, 70] width 36 height 22
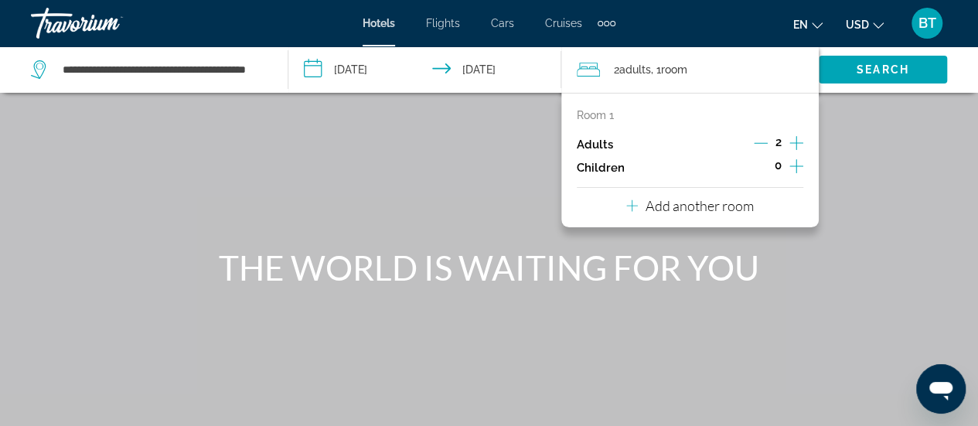
click at [765, 145] on icon "Decrement adults" at bounding box center [761, 143] width 14 height 14
click at [944, 199] on div "Main content" at bounding box center [489, 232] width 978 height 464
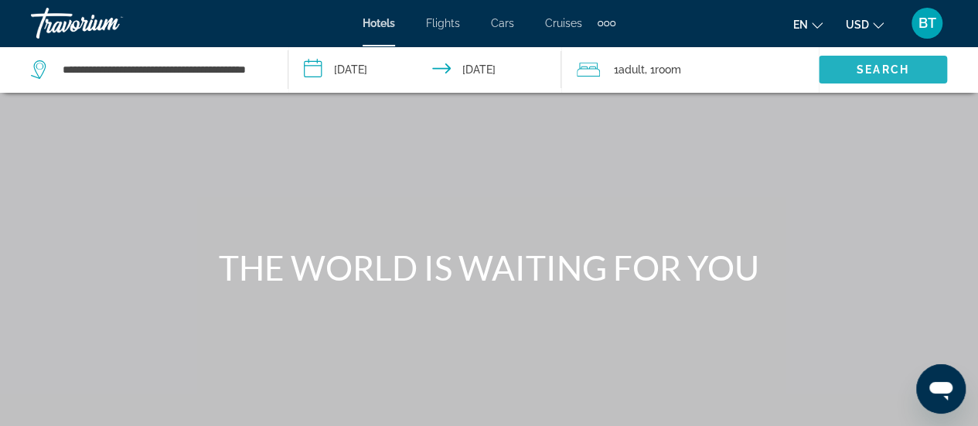
click at [915, 68] on span "Search widget" at bounding box center [883, 69] width 128 height 37
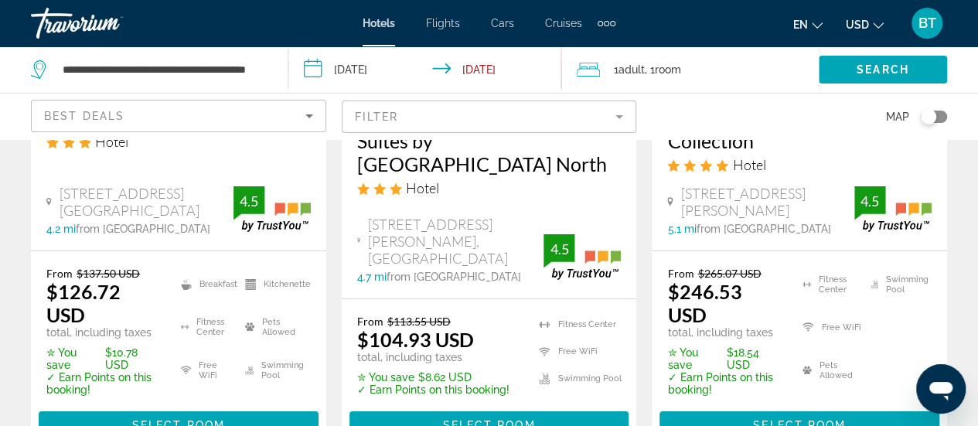
scroll to position [2422, 0]
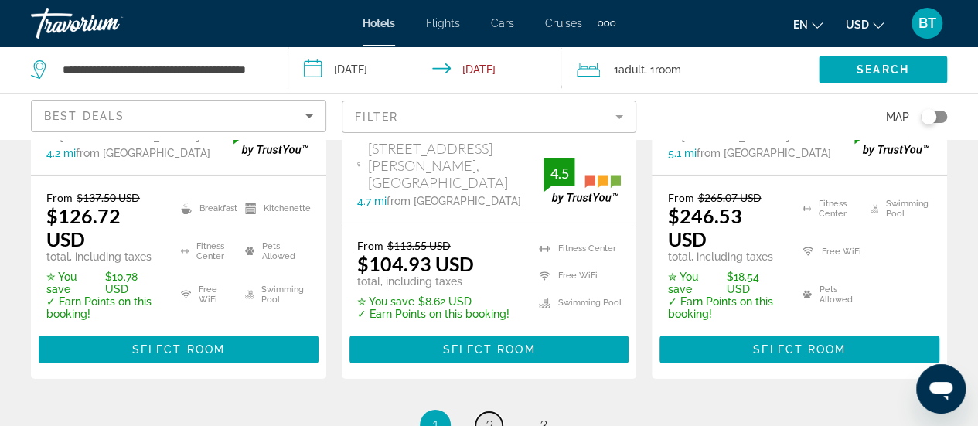
click at [492, 417] on span "2" at bounding box center [490, 425] width 8 height 17
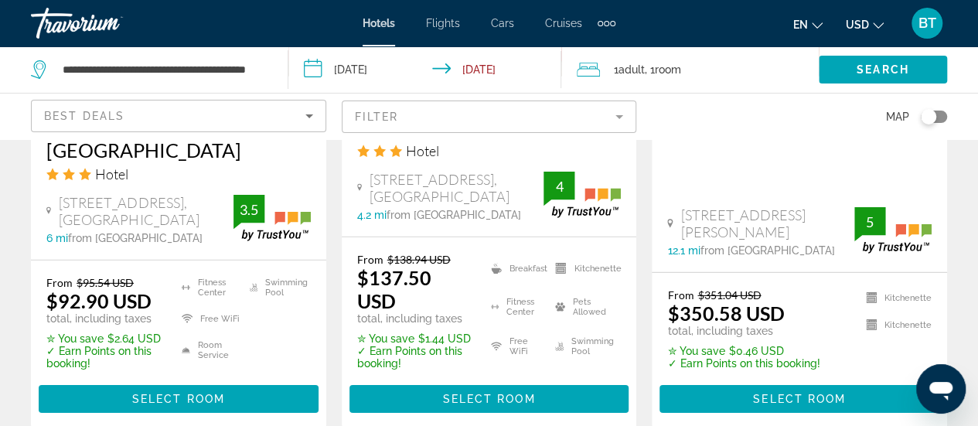
scroll to position [2373, 0]
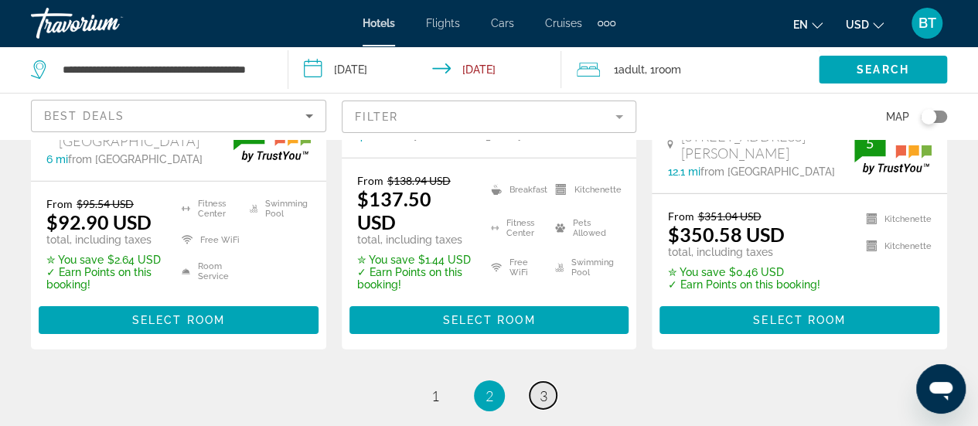
click at [541, 382] on link "page 3" at bounding box center [543, 395] width 27 height 27
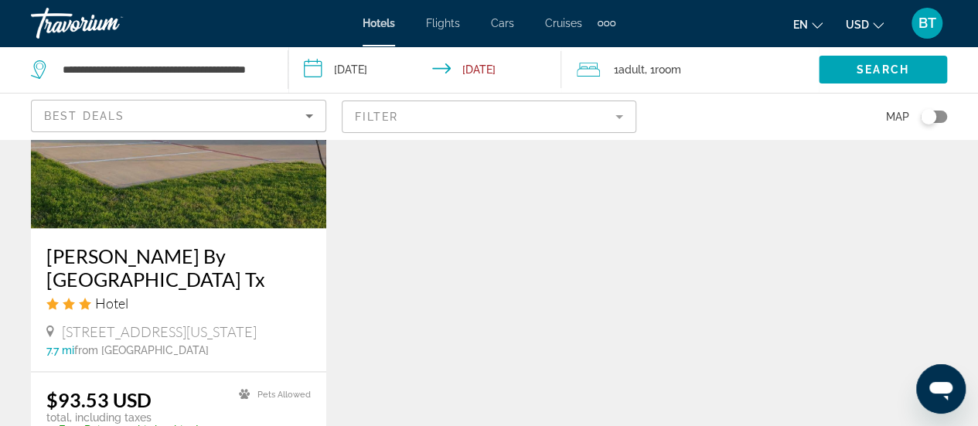
scroll to position [1485, 0]
